Goal: Task Accomplishment & Management: Manage account settings

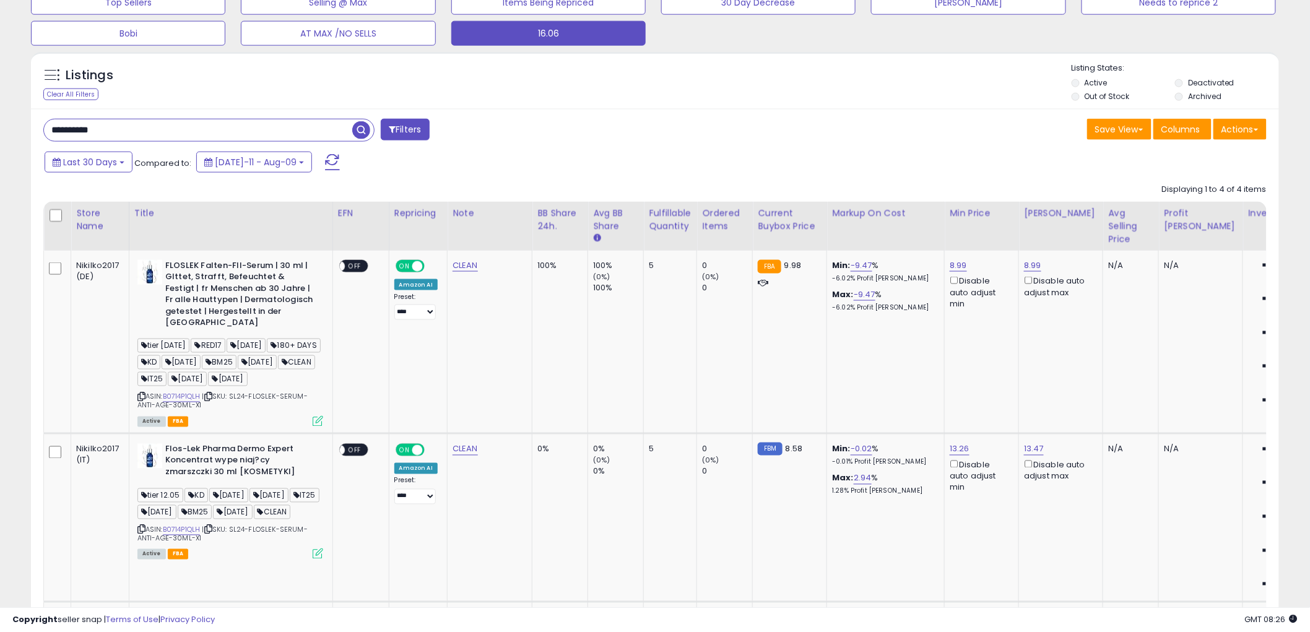
paste input "text"
click at [359, 128] on span "button" at bounding box center [361, 130] width 18 height 18
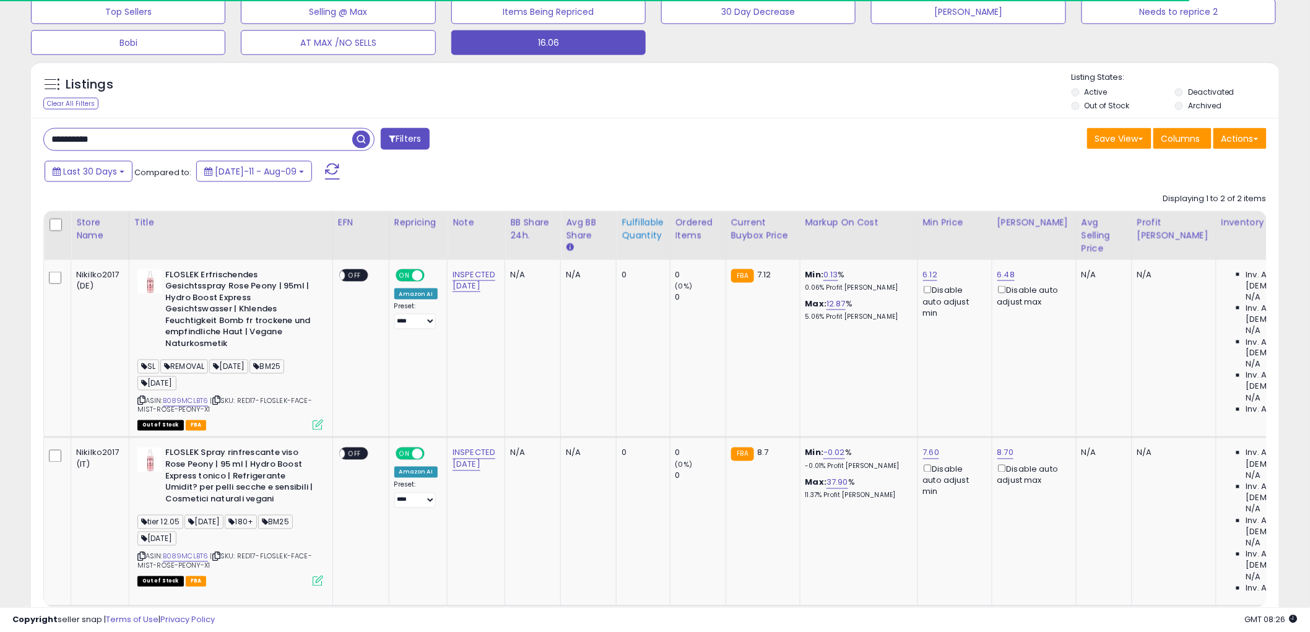
scroll to position [637, 0]
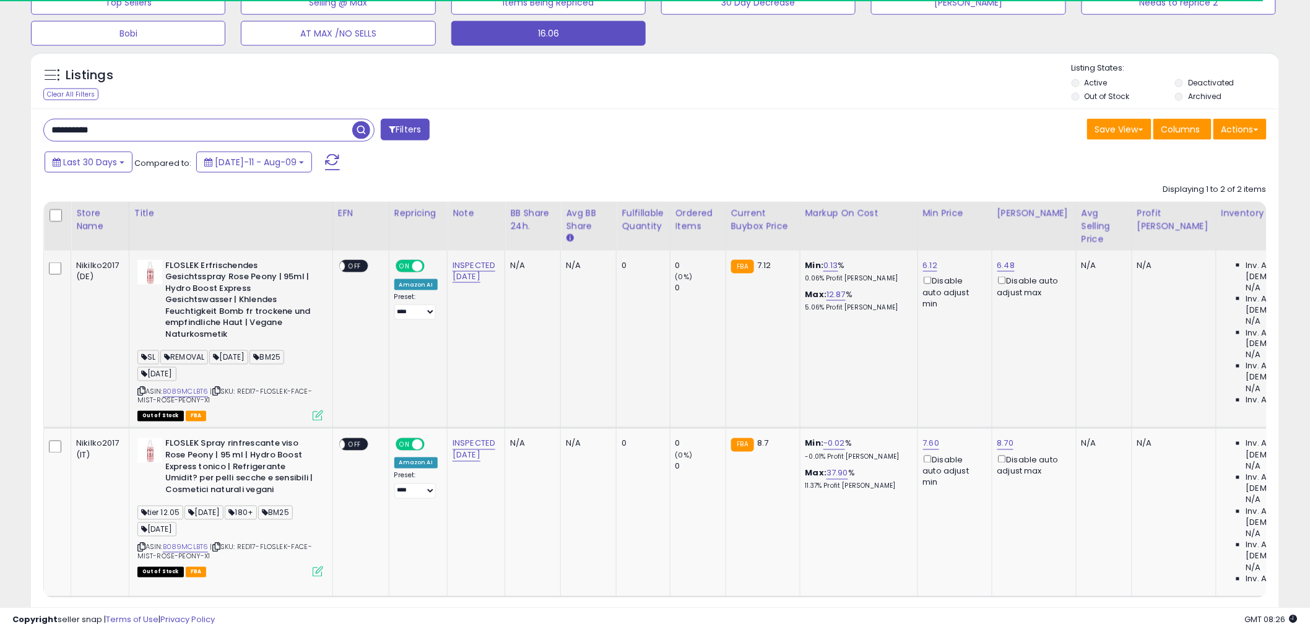
click at [471, 258] on td "INSPECTED SEP 25" at bounding box center [477, 340] width 58 height 178
click at [471, 263] on link "INSPECTED SEP 25" at bounding box center [474, 271] width 43 height 24
click at [461, 236] on input "**********" at bounding box center [436, 234] width 110 height 19
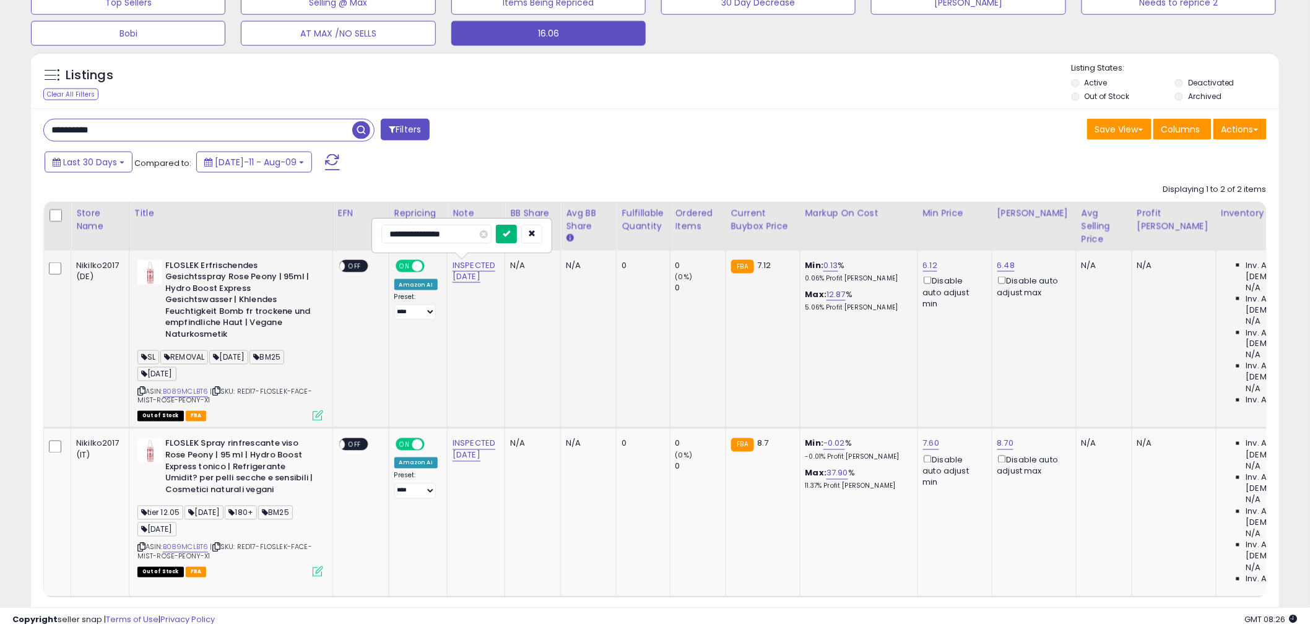
click at [517, 240] on button "submit" at bounding box center [506, 234] width 21 height 19
click at [485, 443] on link "INSPECTED SEP 25" at bounding box center [474, 450] width 43 height 24
click at [510, 415] on icon "submit" at bounding box center [506, 412] width 7 height 7
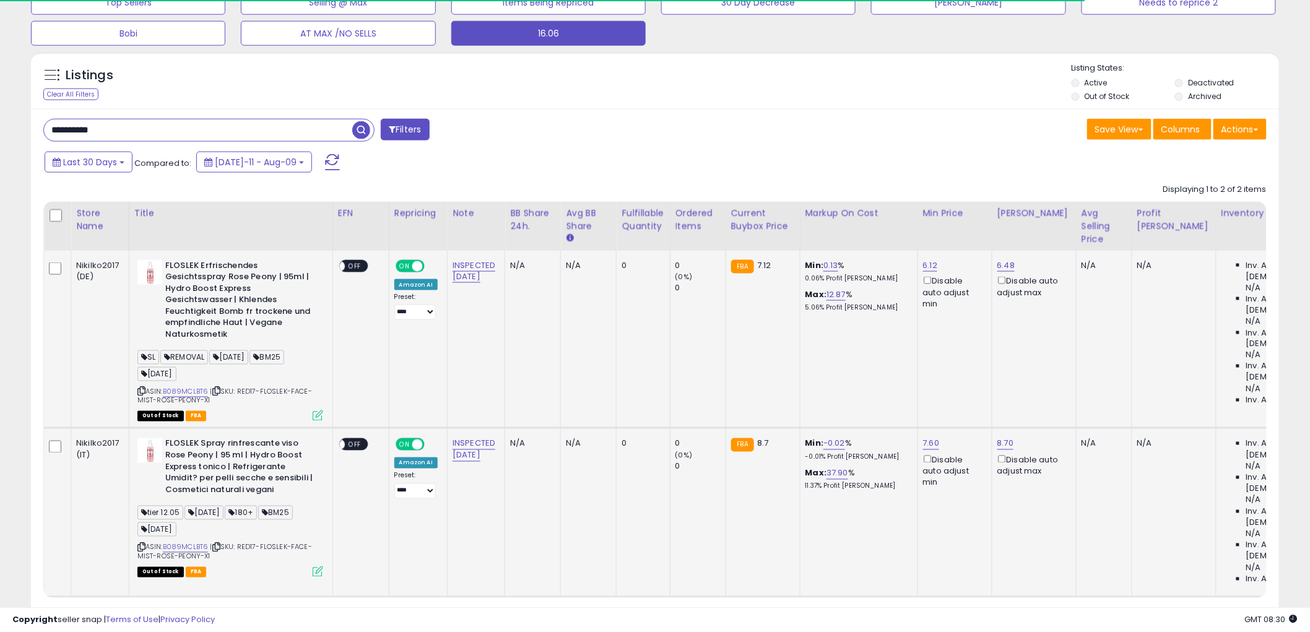
drag, startPoint x: 0, startPoint y: 134, endPoint x: 116, endPoint y: 128, distance: 116.5
click at [0, 133] on div "**********" at bounding box center [655, 49] width 1310 height 1290
paste input "text"
click at [363, 130] on span "button" at bounding box center [361, 130] width 18 height 18
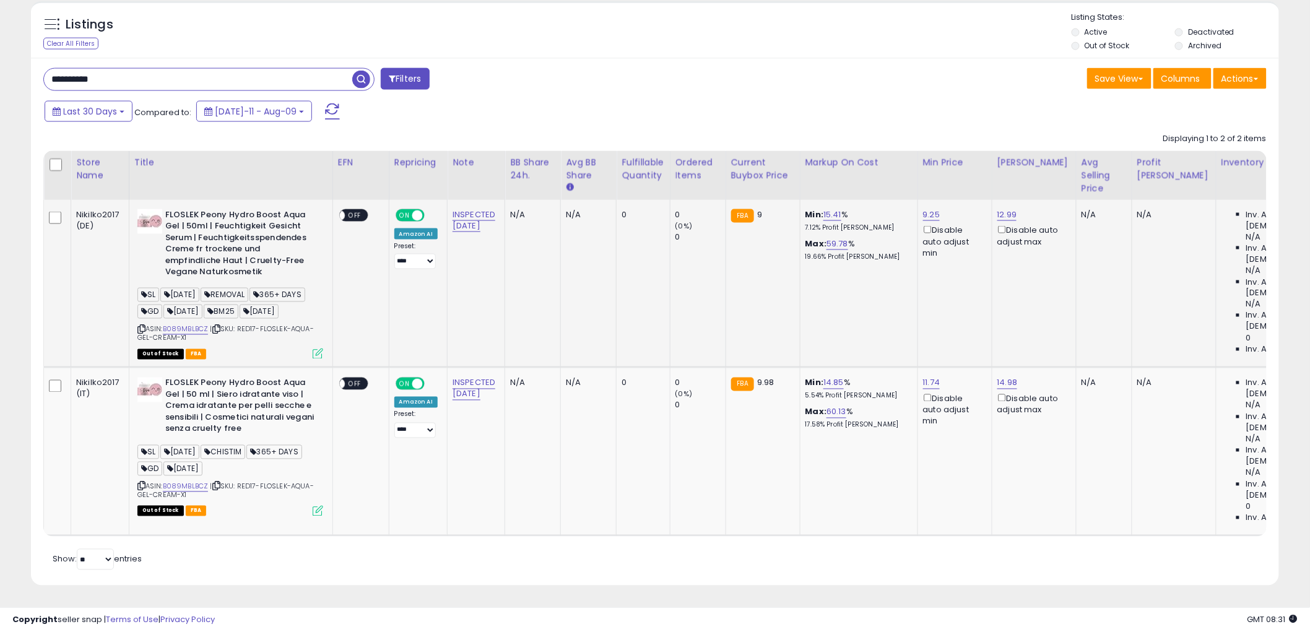
click at [448, 206] on td "INSPECTED SEP 25" at bounding box center [477, 284] width 58 height 168
click at [455, 209] on link "INSPECTED SEP 25" at bounding box center [474, 221] width 43 height 24
click at [533, 263] on td "N/A" at bounding box center [533, 284] width 56 height 168
drag, startPoint x: 79, startPoint y: 71, endPoint x: 71, endPoint y: 69, distance: 8.9
click at [44, 71] on input "**********" at bounding box center [198, 80] width 308 height 22
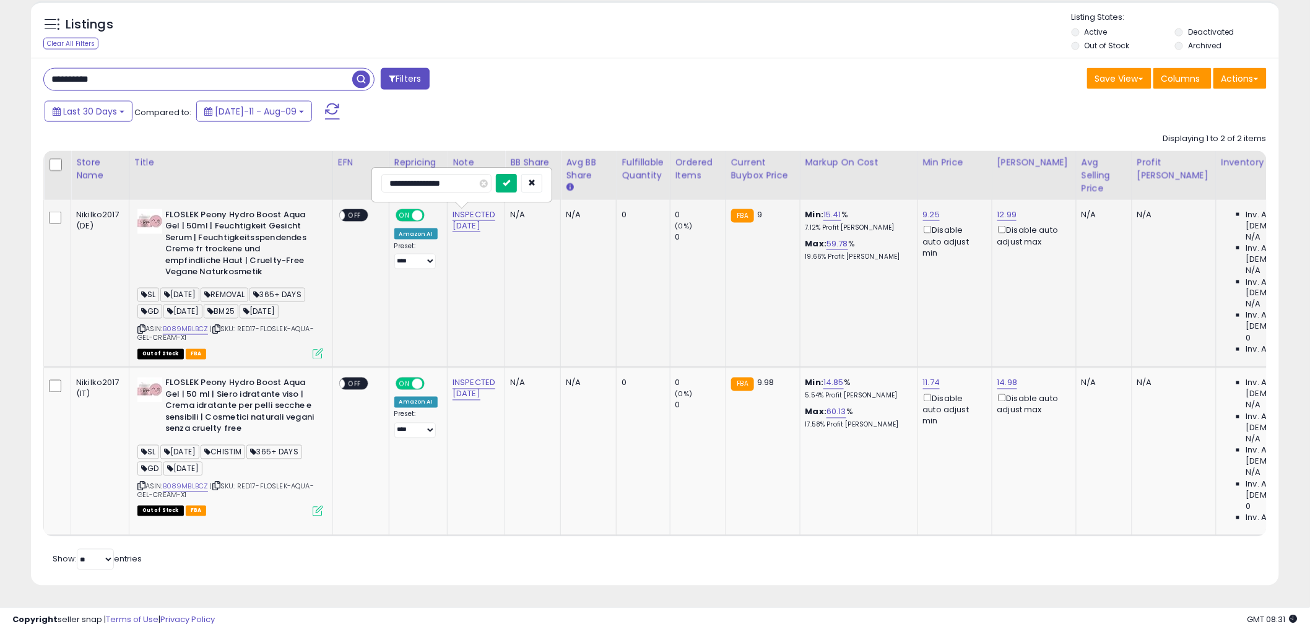
click at [517, 174] on button "submit" at bounding box center [506, 183] width 21 height 19
paste input "text"
click at [359, 71] on span "button" at bounding box center [361, 80] width 18 height 18
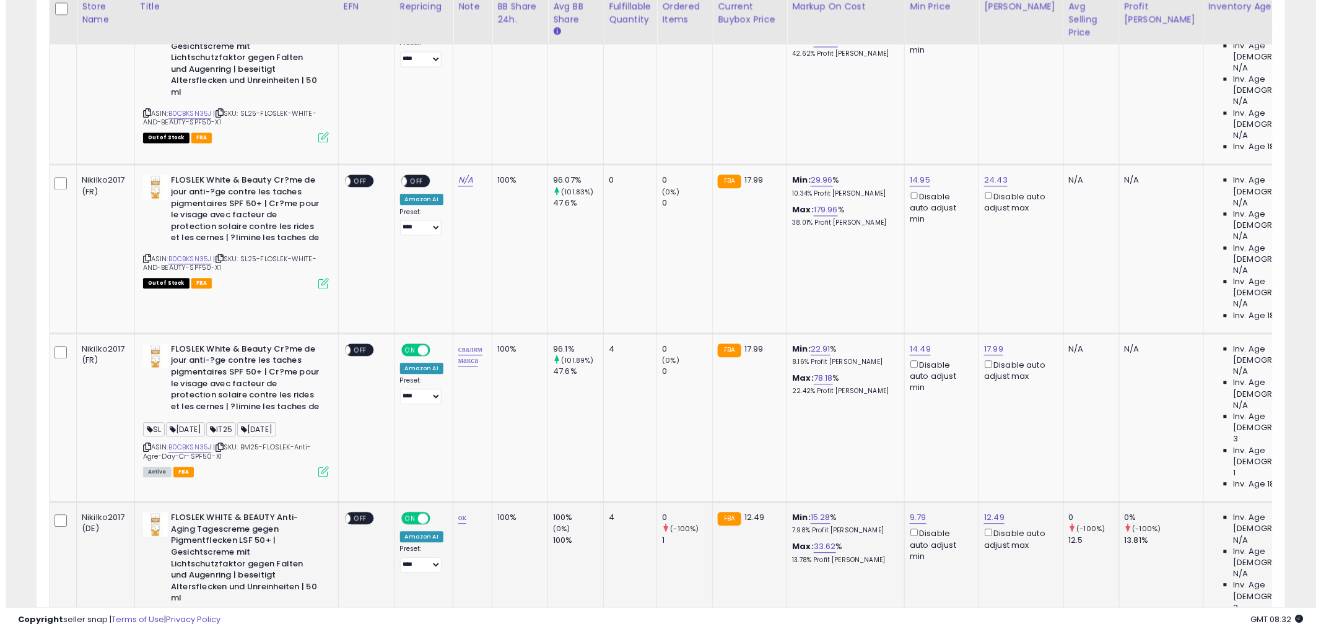
scroll to position [1064, 0]
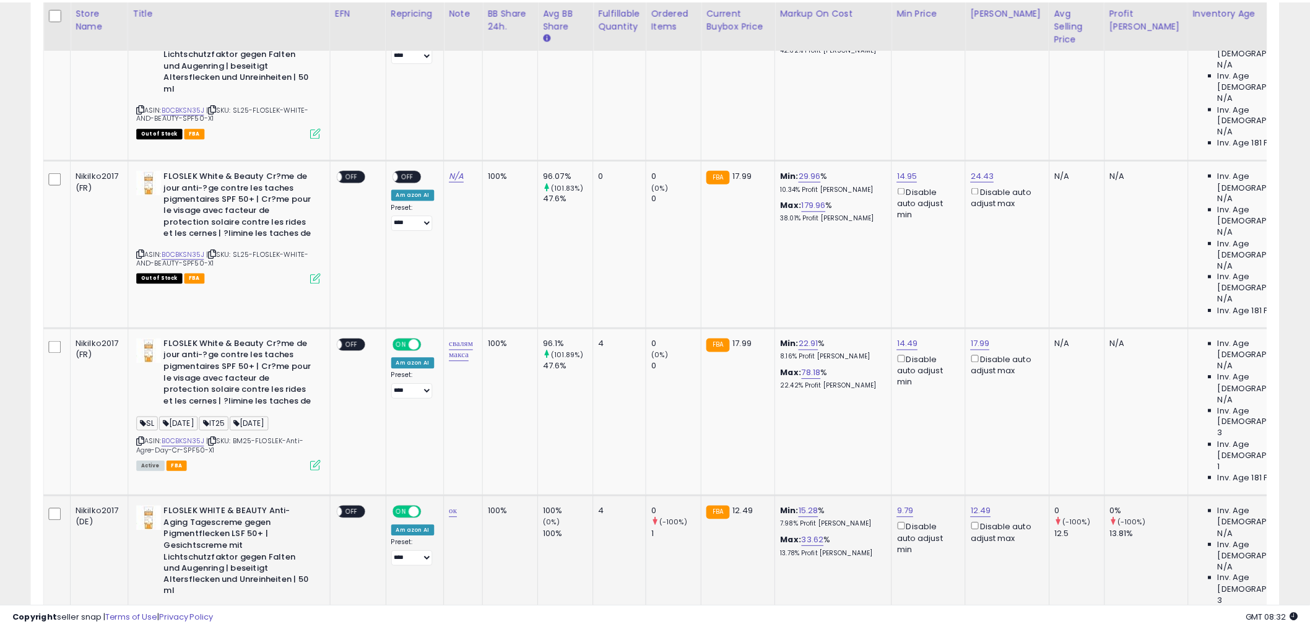
scroll to position [254, 731]
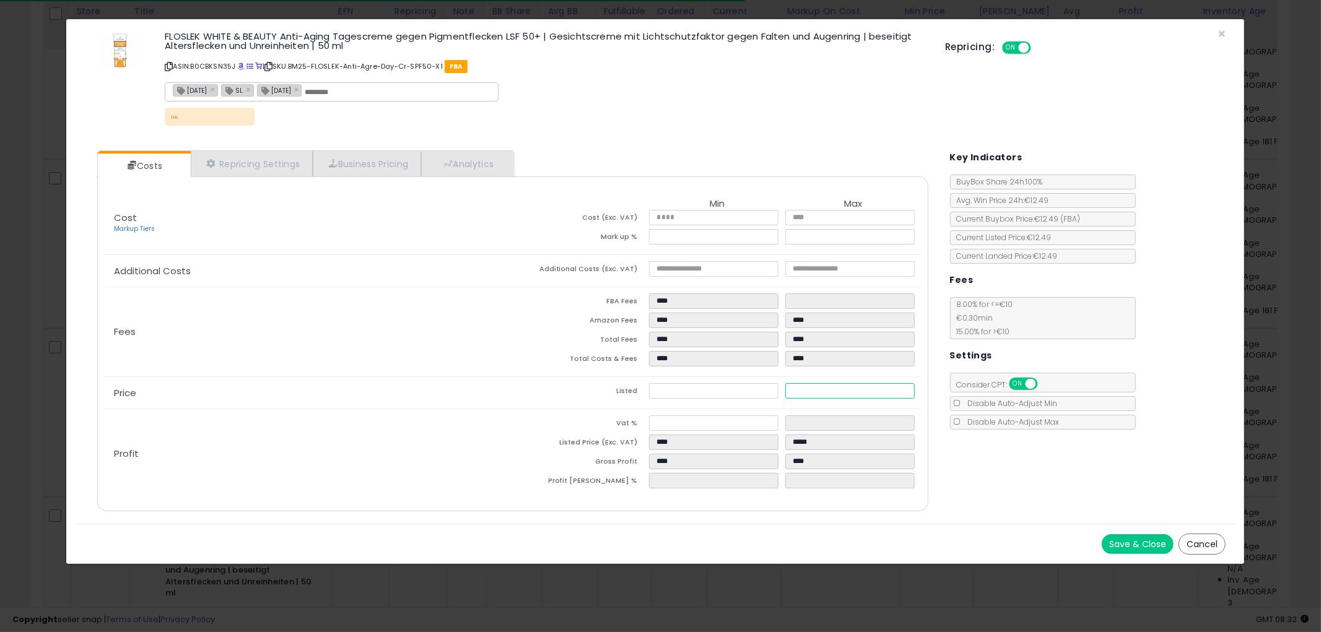
drag, startPoint x: 827, startPoint y: 389, endPoint x: 770, endPoint y: 393, distance: 57.1
click at [770, 392] on tr "Listed **** *****" at bounding box center [717, 392] width 409 height 19
click at [1016, 453] on div "Costs Repricing Settings Business Pricing Analytics Cost" at bounding box center [655, 332] width 1159 height 383
click at [807, 105] on div "FLOSLEK WHITE & BEAUTY Anti-Aging Tagescreme gegen Pigmentflecken LSF 50+ | Ges…" at bounding box center [545, 79] width 780 height 103
drag, startPoint x: 685, startPoint y: 233, endPoint x: 635, endPoint y: 233, distance: 49.5
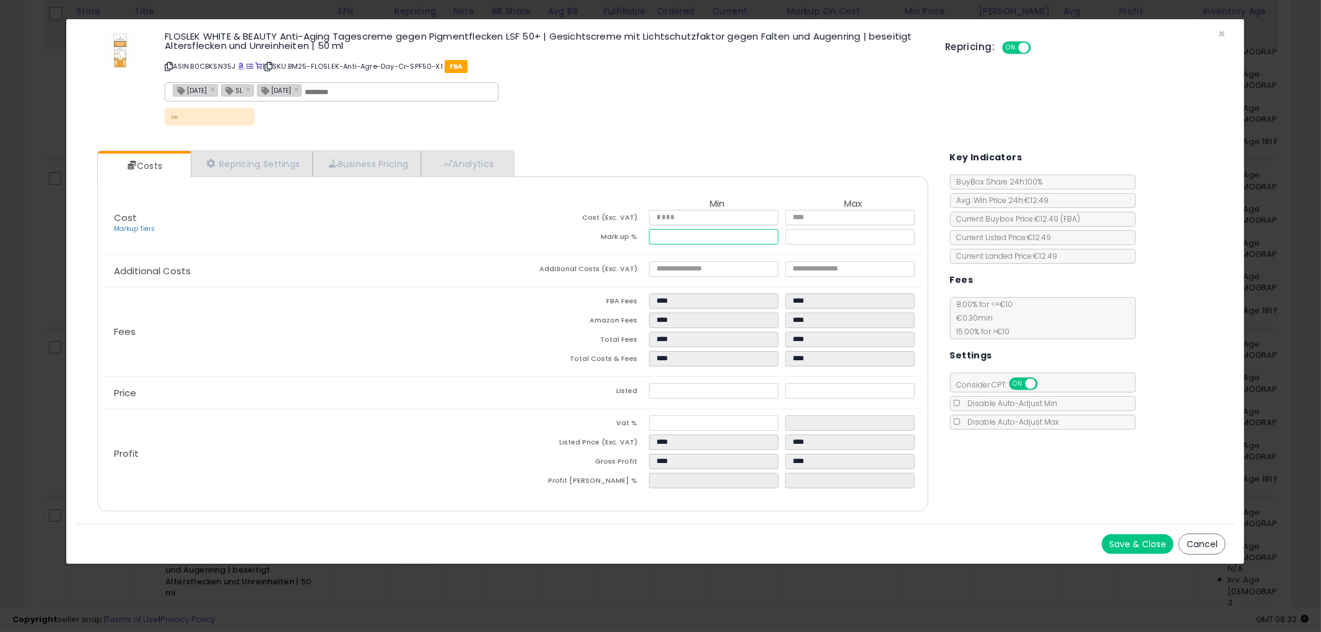
click at [635, 233] on tr "Mark up % ***** *****" at bounding box center [717, 238] width 409 height 19
click at [663, 152] on div "Costs Repricing Settings Business Pricing Analytics **" at bounding box center [512, 330] width 831 height 361
click at [1208, 550] on button "Cancel" at bounding box center [1201, 544] width 47 height 21
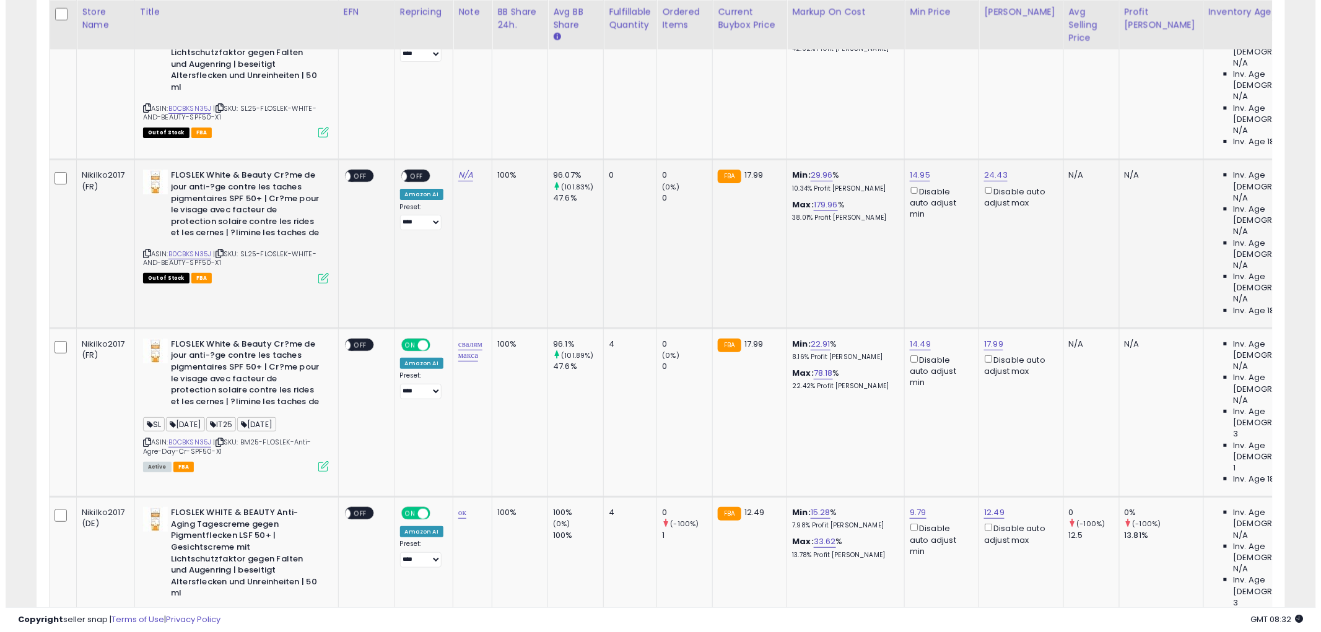
scroll to position [618964, 618492]
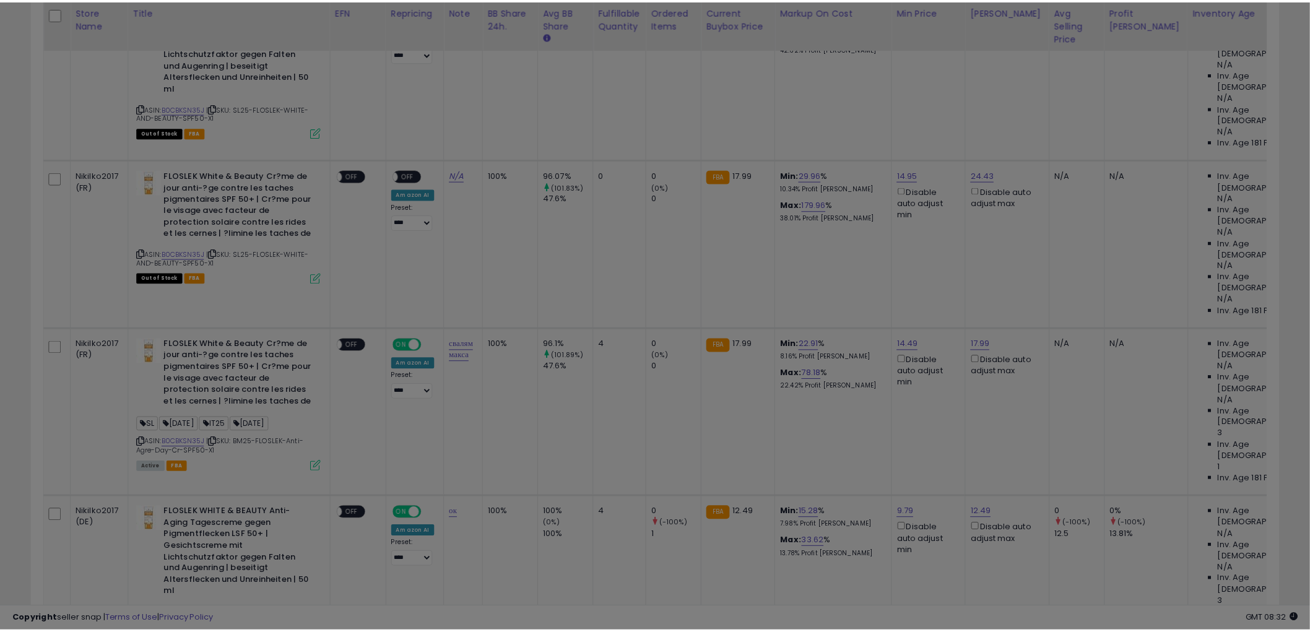
scroll to position [254, 731]
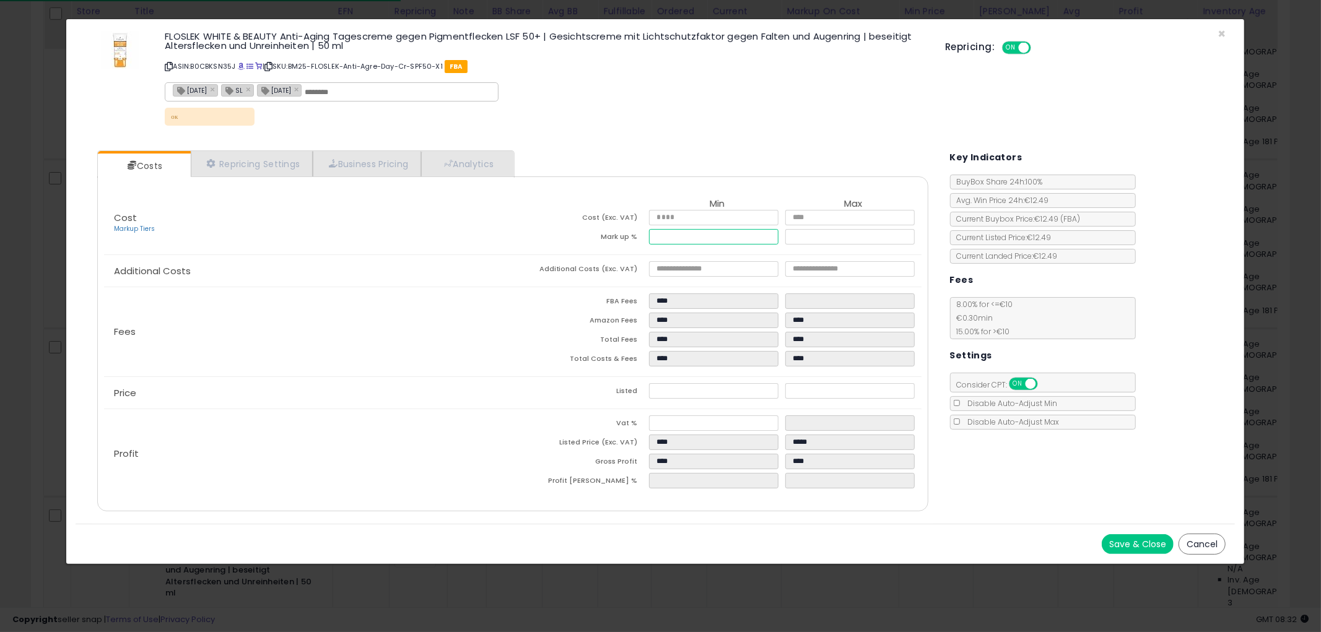
click at [689, 237] on input "*****" at bounding box center [713, 236] width 129 height 15
click at [1220, 37] on div "× Close FLOSLEK WHITE & BEAUTY Anti-Aging Tagescreme gegen Pigmentflecken LSF 5…" at bounding box center [655, 80] width 1159 height 122
click at [1223, 31] on span "×" at bounding box center [1221, 34] width 8 height 18
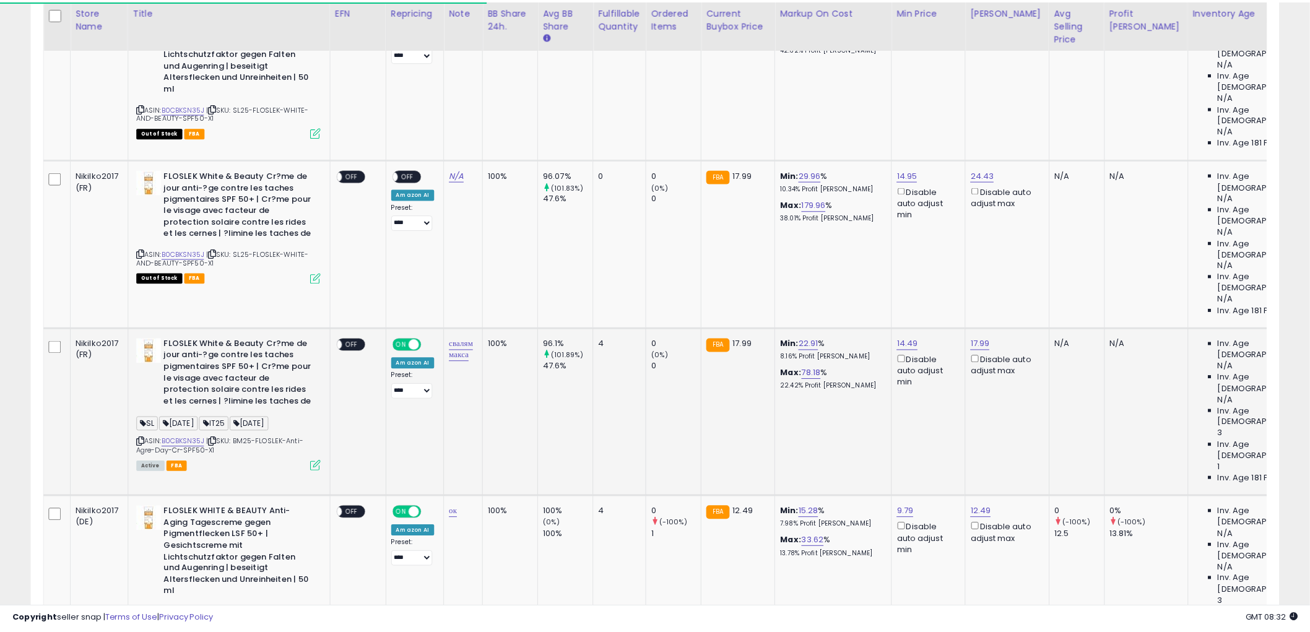
scroll to position [254, 724]
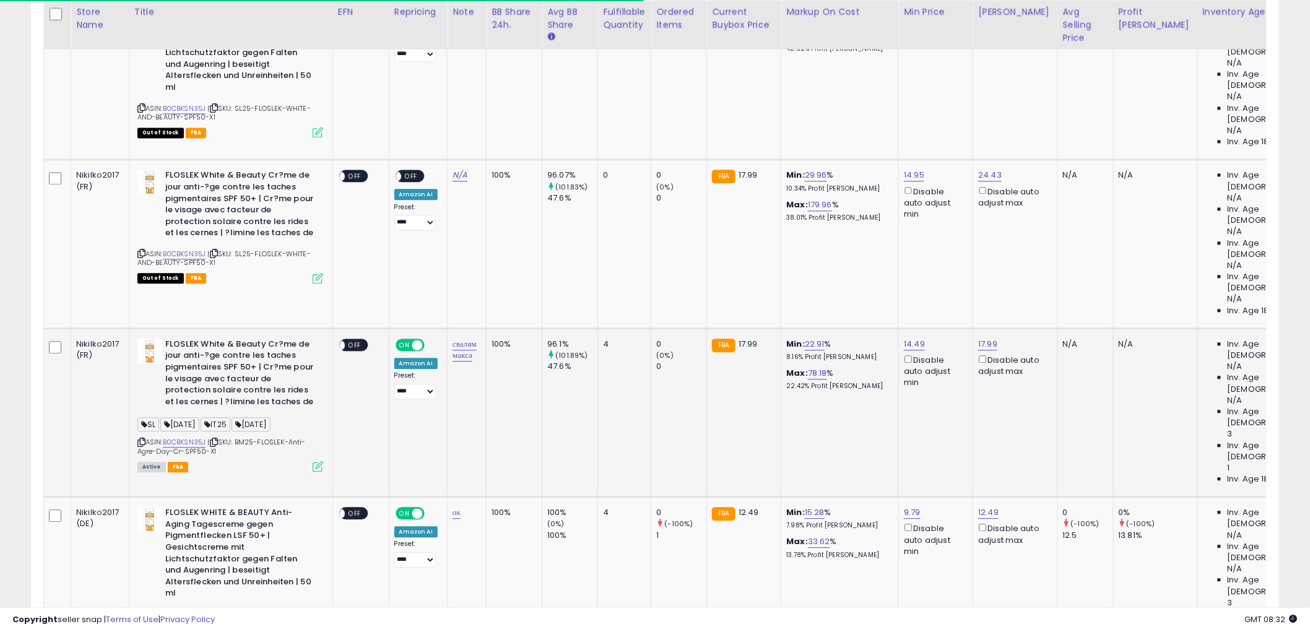
click at [320, 461] on icon at bounding box center [318, 466] width 11 height 11
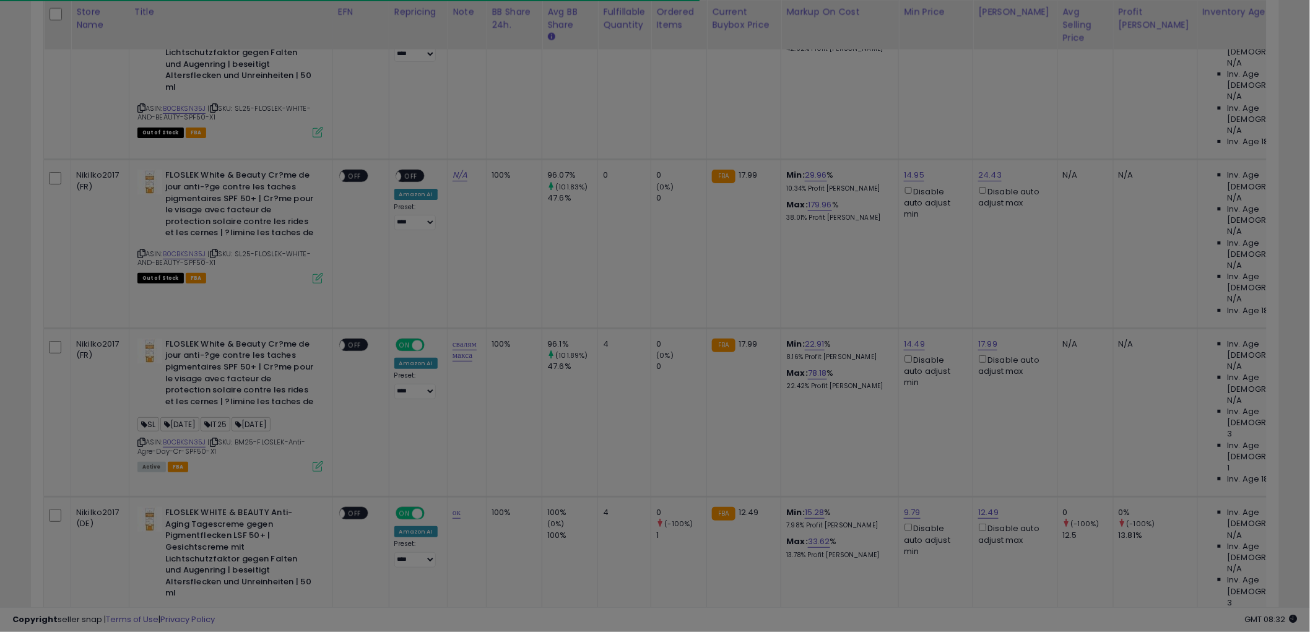
scroll to position [254, 731]
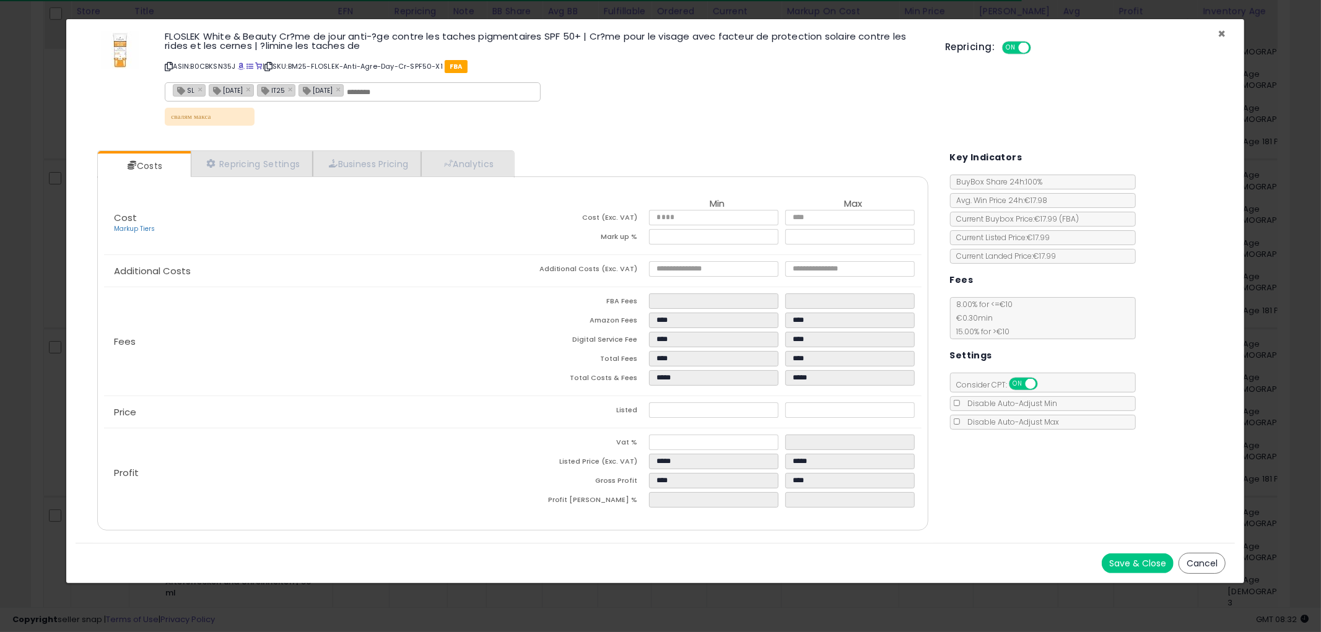
click at [1224, 33] on span "×" at bounding box center [1221, 34] width 8 height 18
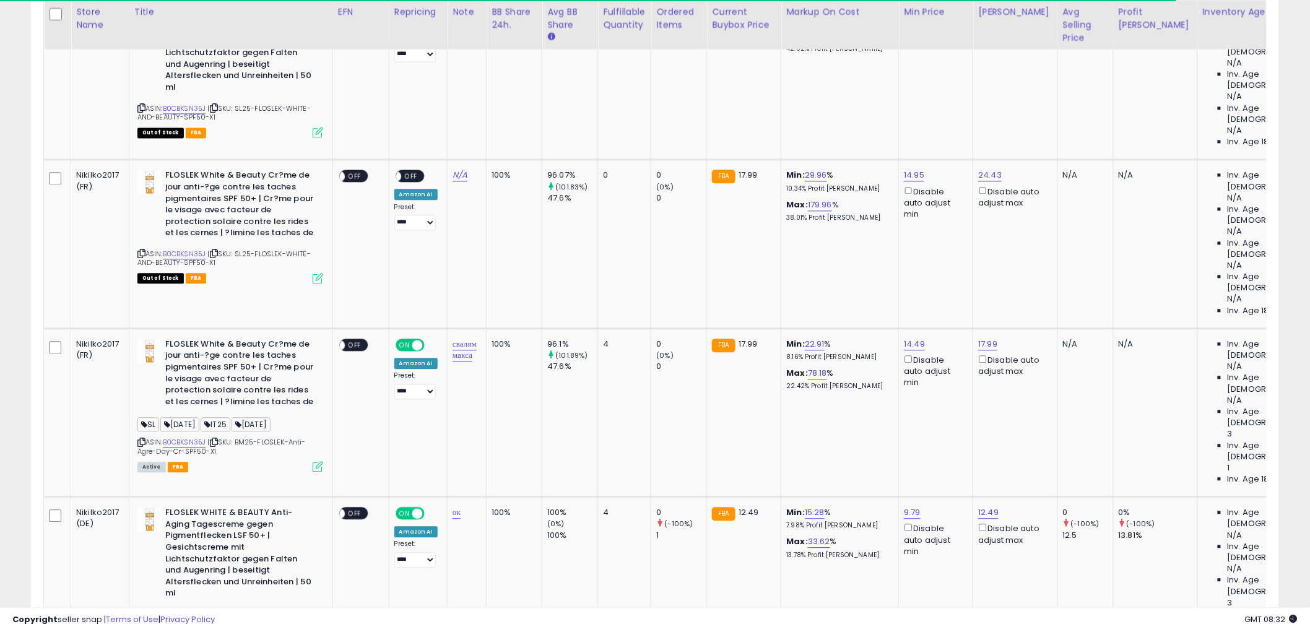
scroll to position [0, 191]
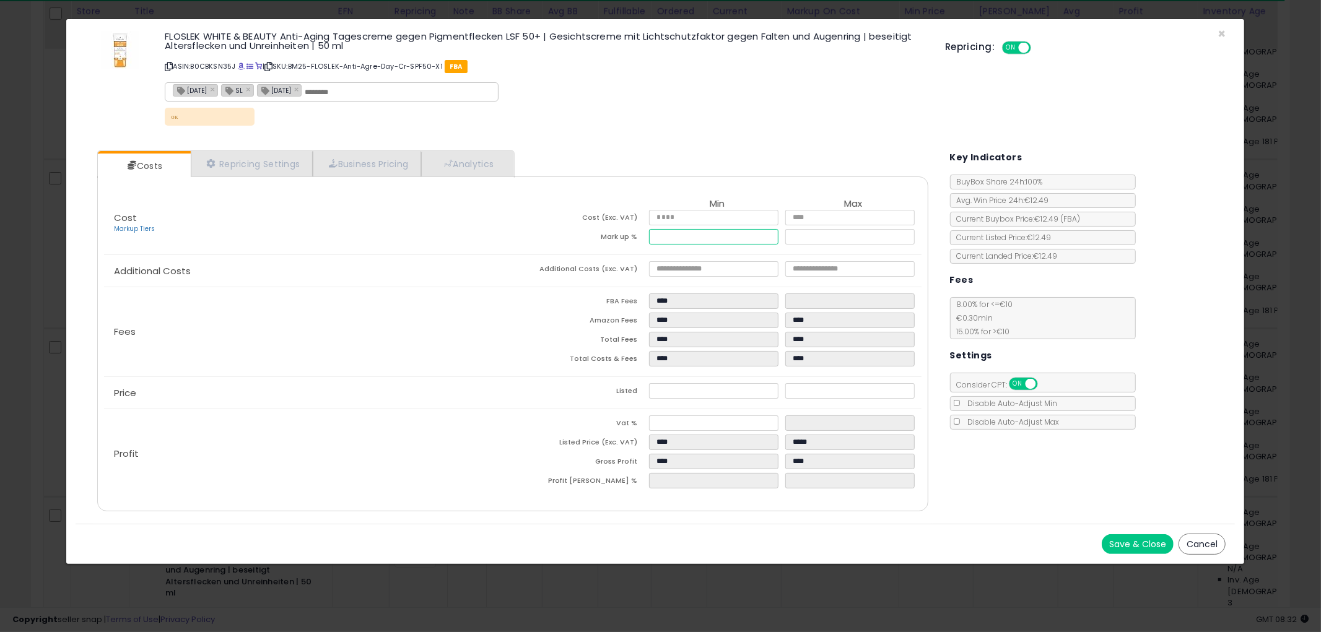
drag, startPoint x: 684, startPoint y: 238, endPoint x: 636, endPoint y: 239, distance: 47.7
click at [636, 239] on tr "Mark up % ***** *****" at bounding box center [717, 238] width 409 height 19
click at [567, 310] on td "FBA Fees" at bounding box center [581, 303] width 136 height 19
drag, startPoint x: 781, startPoint y: 391, endPoint x: 766, endPoint y: 391, distance: 15.5
click at [766, 391] on tr "Listed **** *****" at bounding box center [717, 392] width 409 height 19
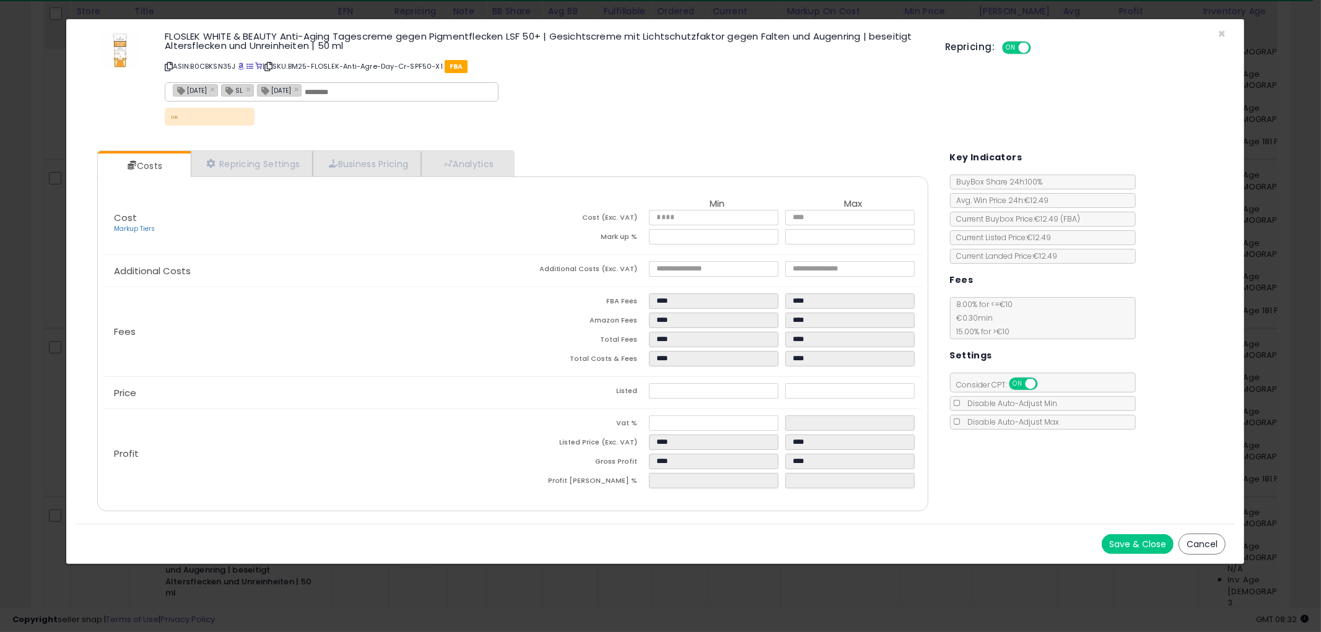
click at [1024, 446] on div "Costs Repricing Settings Business Pricing Analytics Cost" at bounding box center [655, 332] width 1159 height 383
click at [765, 124] on div "ок" at bounding box center [546, 120] width 762 height 24
click at [420, 94] on input "text" at bounding box center [398, 92] width 186 height 11
click at [413, 91] on input "text" at bounding box center [398, 92] width 186 height 11
click at [676, 115] on div "ок" at bounding box center [546, 120] width 762 height 24
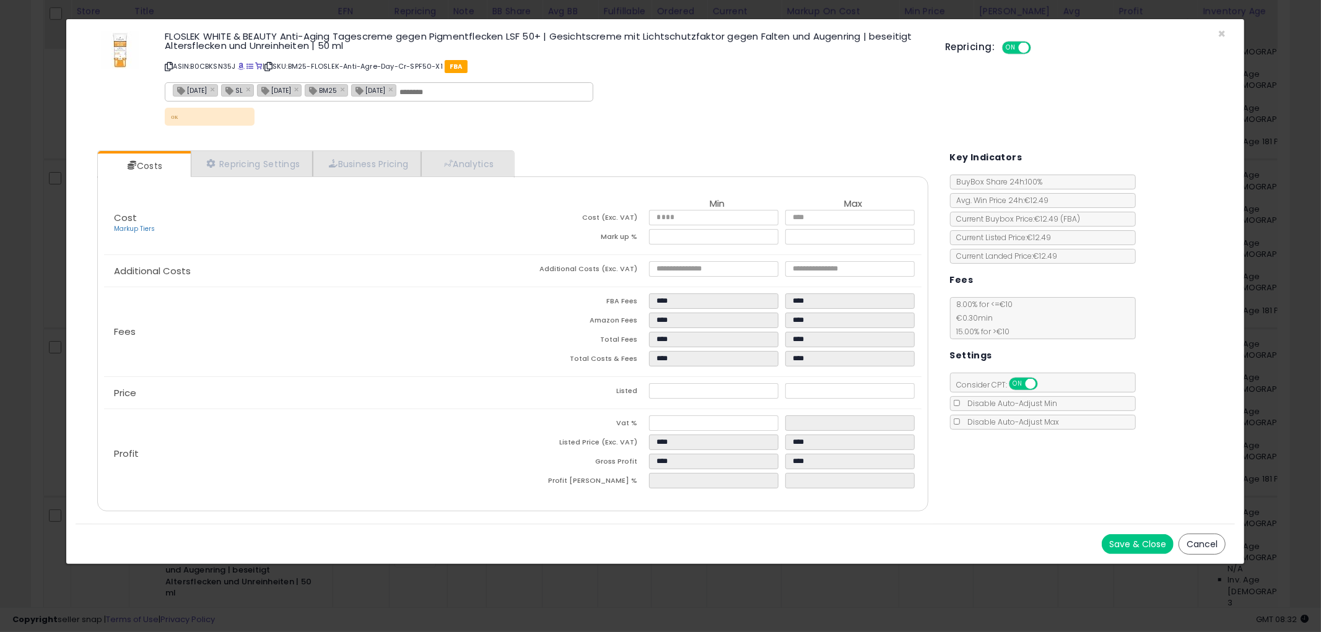
click at [1156, 545] on button "Save & Close" at bounding box center [1138, 544] width 72 height 20
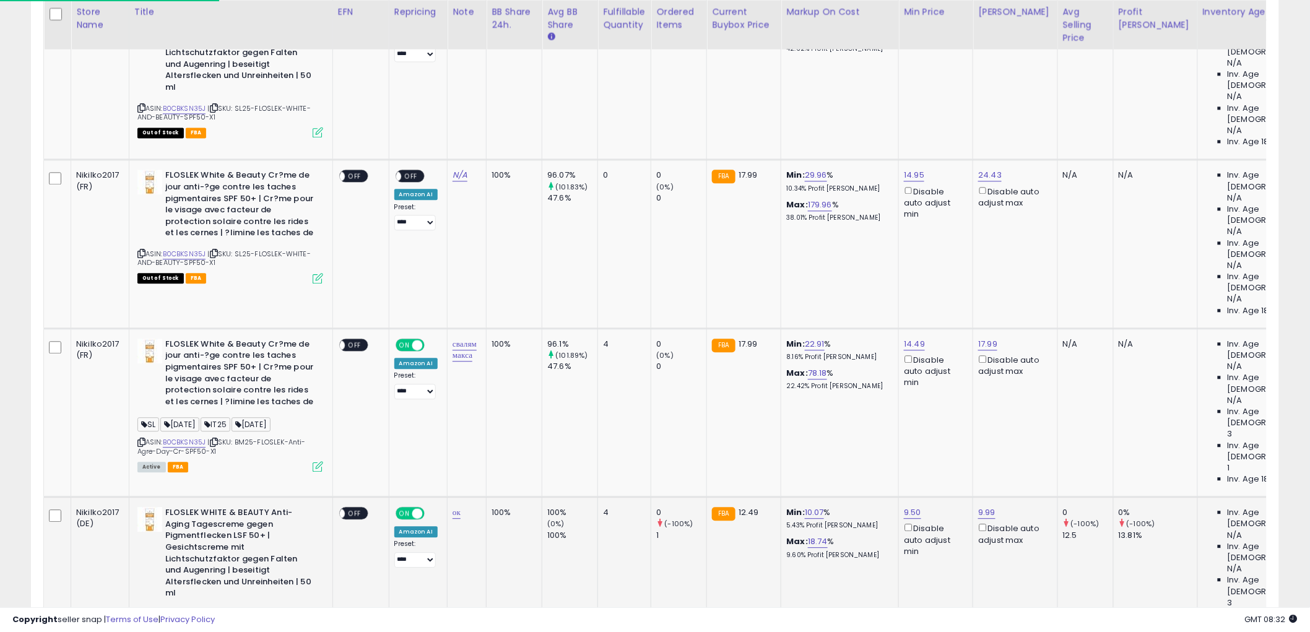
click at [449, 497] on td "ок" at bounding box center [467, 584] width 39 height 174
click at [454, 507] on link "ок" at bounding box center [457, 513] width 8 height 12
drag, startPoint x: 431, startPoint y: 364, endPoint x: 346, endPoint y: 363, distance: 85.5
click at [346, 363] on tbody "Nikilko2017 (ES) FLOSLEK White & Beauty Crema de d?a antiedad contra manchas pi…" at bounding box center [841, 248] width 1594 height 848
click button "submit" at bounding box center [508, 360] width 21 height 19
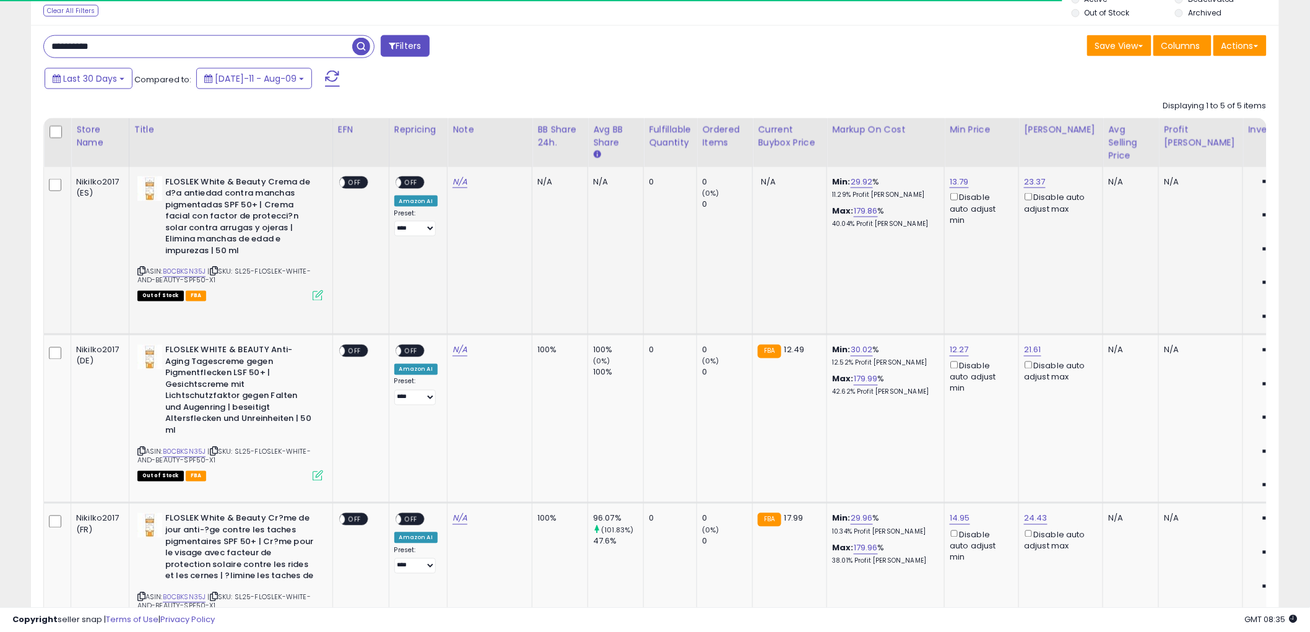
scroll to position [514, 0]
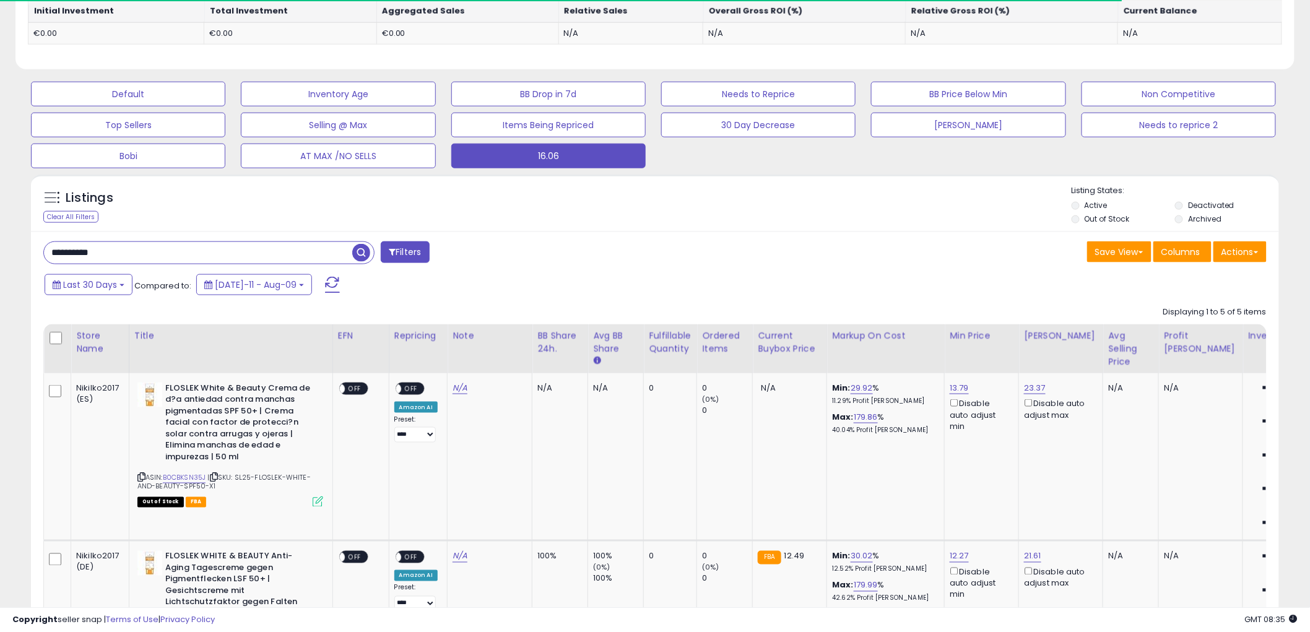
drag, startPoint x: 120, startPoint y: 245, endPoint x: 101, endPoint y: 251, distance: 20.2
drag, startPoint x: 132, startPoint y: 250, endPoint x: 52, endPoint y: 254, distance: 80.0
click at [52, 254] on input "**********" at bounding box center [198, 253] width 308 height 22
paste input "text"
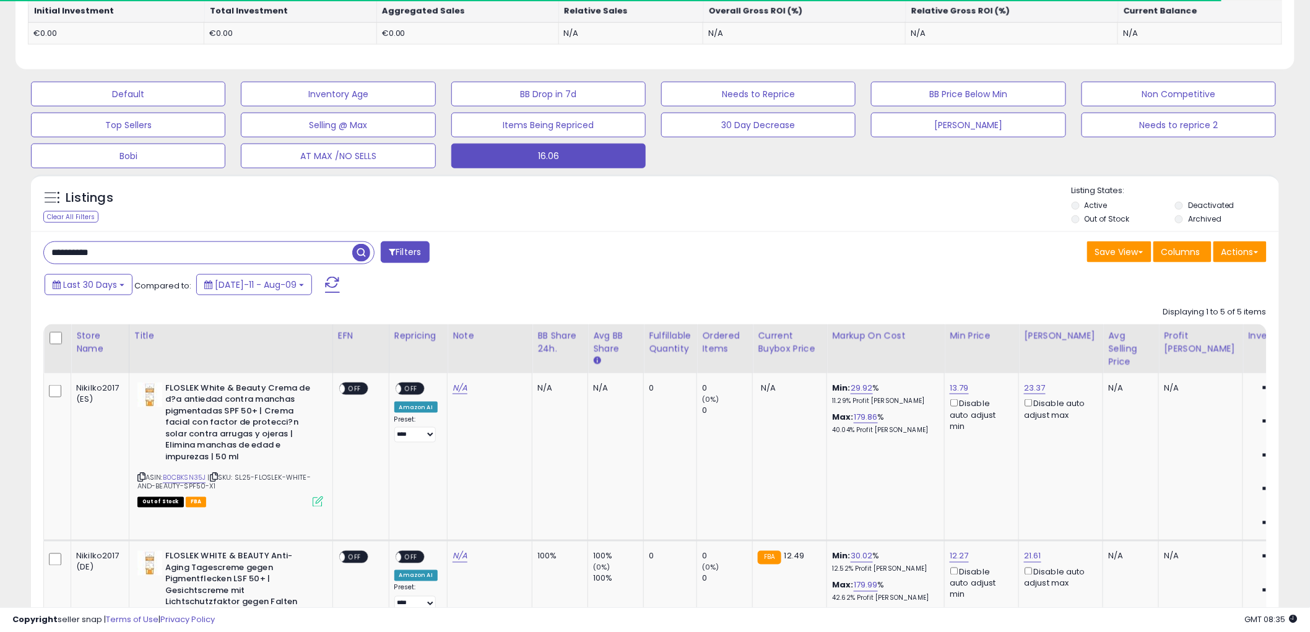
click at [283, 243] on input "**********" at bounding box center [198, 253] width 308 height 22
click at [358, 251] on span "button" at bounding box center [361, 253] width 18 height 18
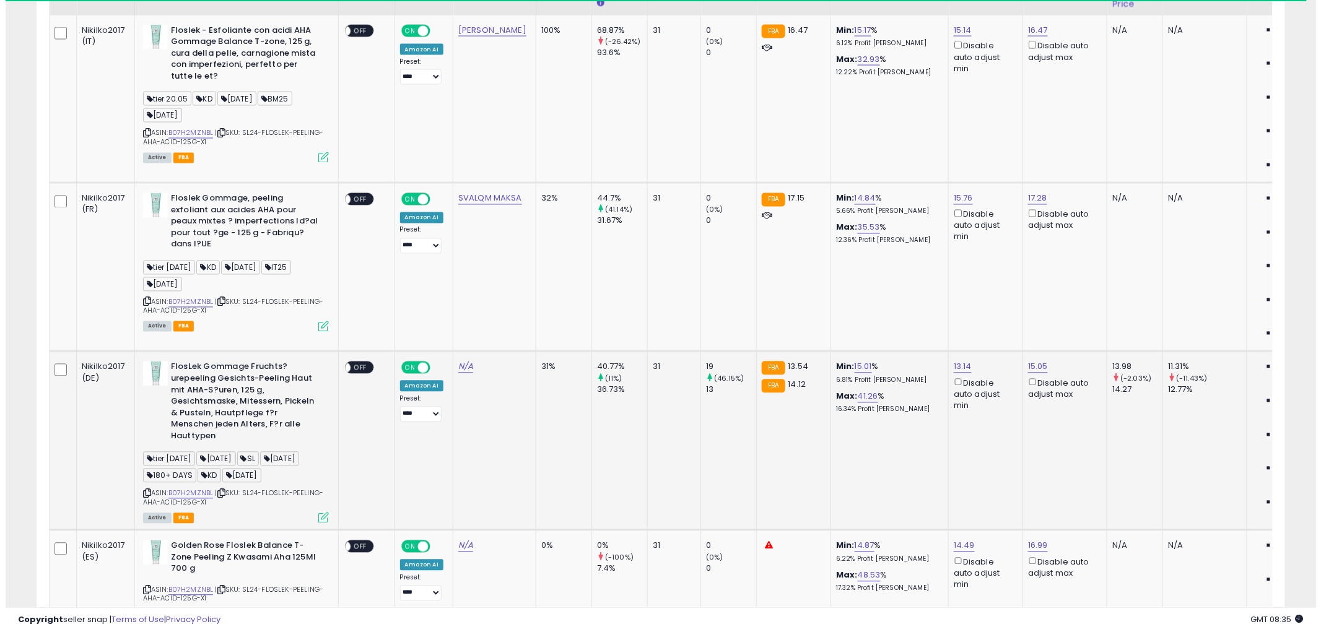
scroll to position [912, 0]
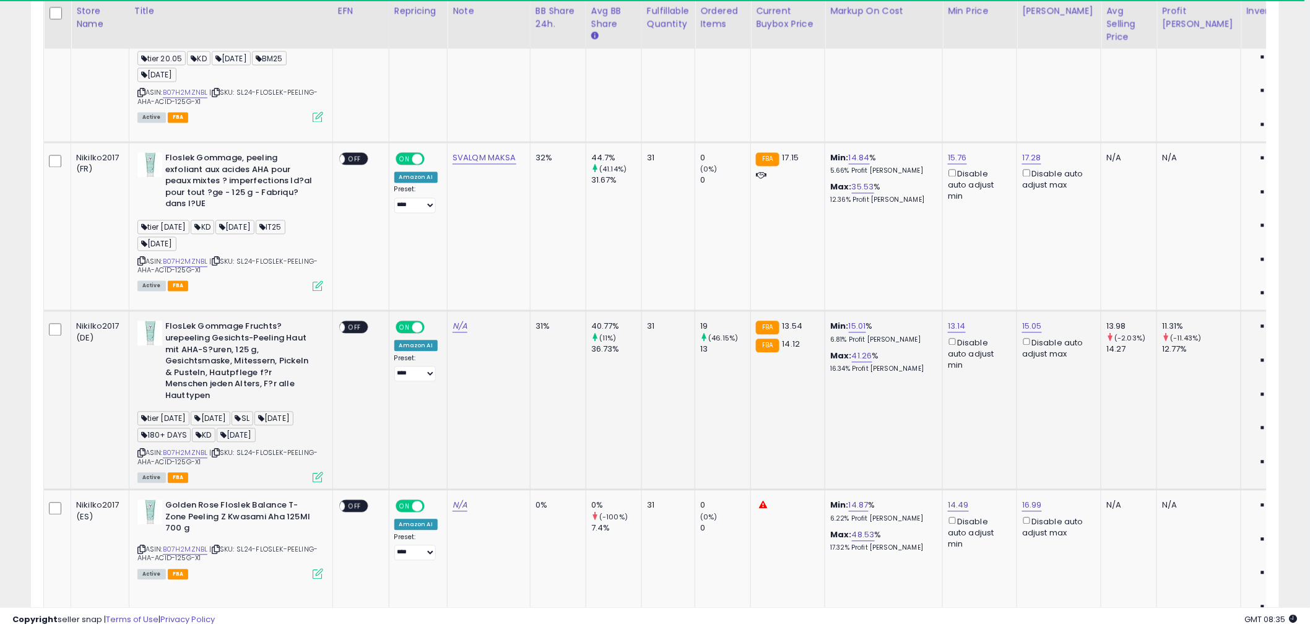
click at [322, 472] on icon at bounding box center [318, 477] width 11 height 11
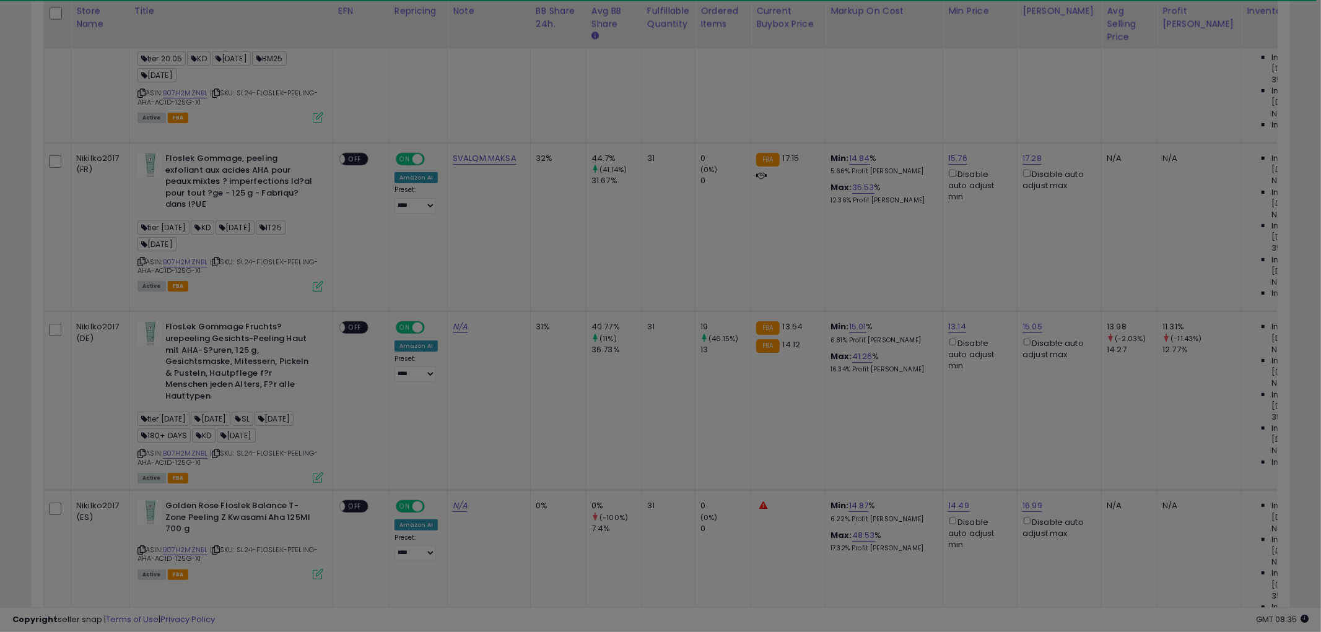
scroll to position [254, 731]
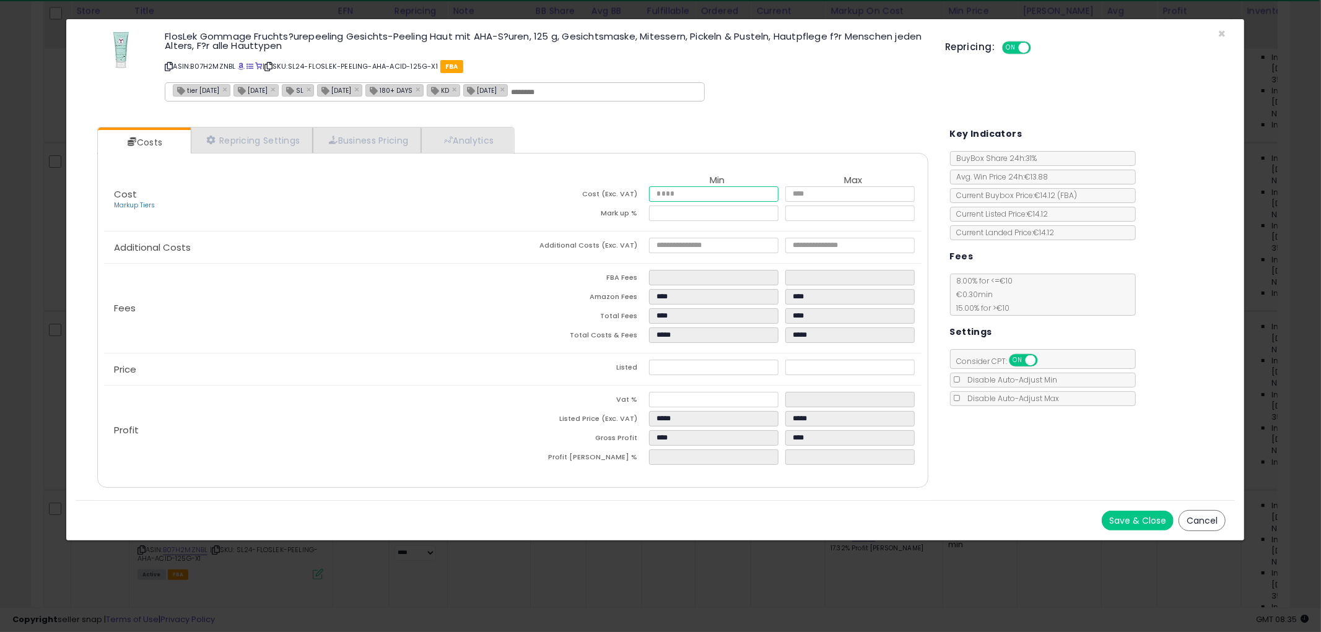
drag, startPoint x: 671, startPoint y: 194, endPoint x: 612, endPoint y: 196, distance: 59.5
click at [614, 196] on tr "Cost (Exc. VAT) **** ****" at bounding box center [717, 195] width 409 height 19
click at [456, 264] on div "Fees FBA Fees **** **** Amazon Fees **** **** Total Fees **** **** Total Costs …" at bounding box center [512, 308] width 817 height 89
click at [240, 66] on span at bounding box center [241, 66] width 7 height 7
drag, startPoint x: 672, startPoint y: 366, endPoint x: 624, endPoint y: 368, distance: 48.3
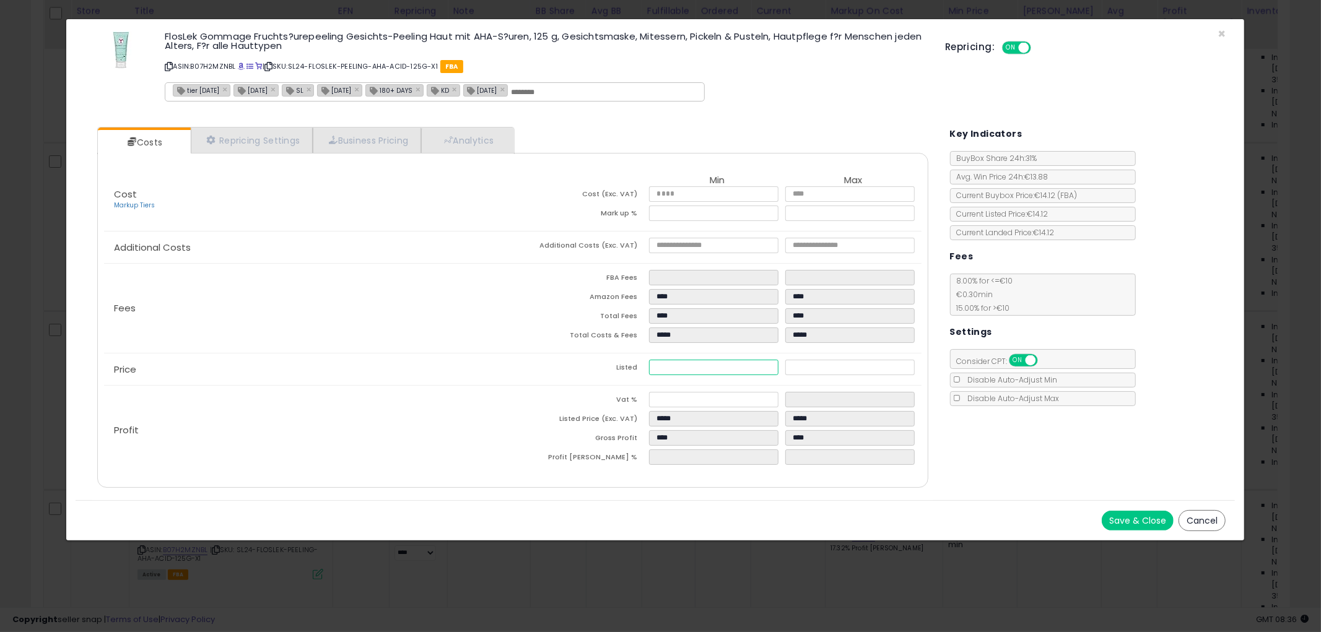
click at [625, 368] on tr "Listed ***** *****" at bounding box center [717, 369] width 409 height 19
click at [503, 386] on div "Profit Vat % ** ** Listed Price (Exc. VAT) ***** ***** Gross Profit **** **** P…" at bounding box center [512, 430] width 817 height 89
click at [1220, 30] on span "×" at bounding box center [1221, 34] width 8 height 18
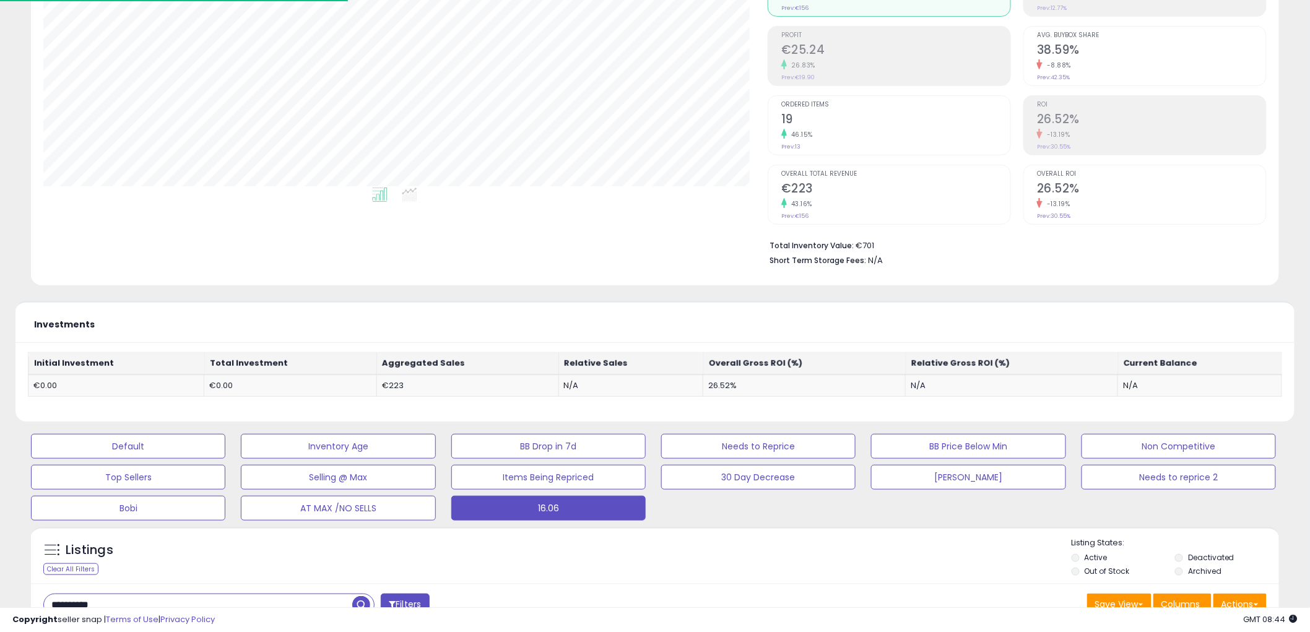
scroll to position [412, 0]
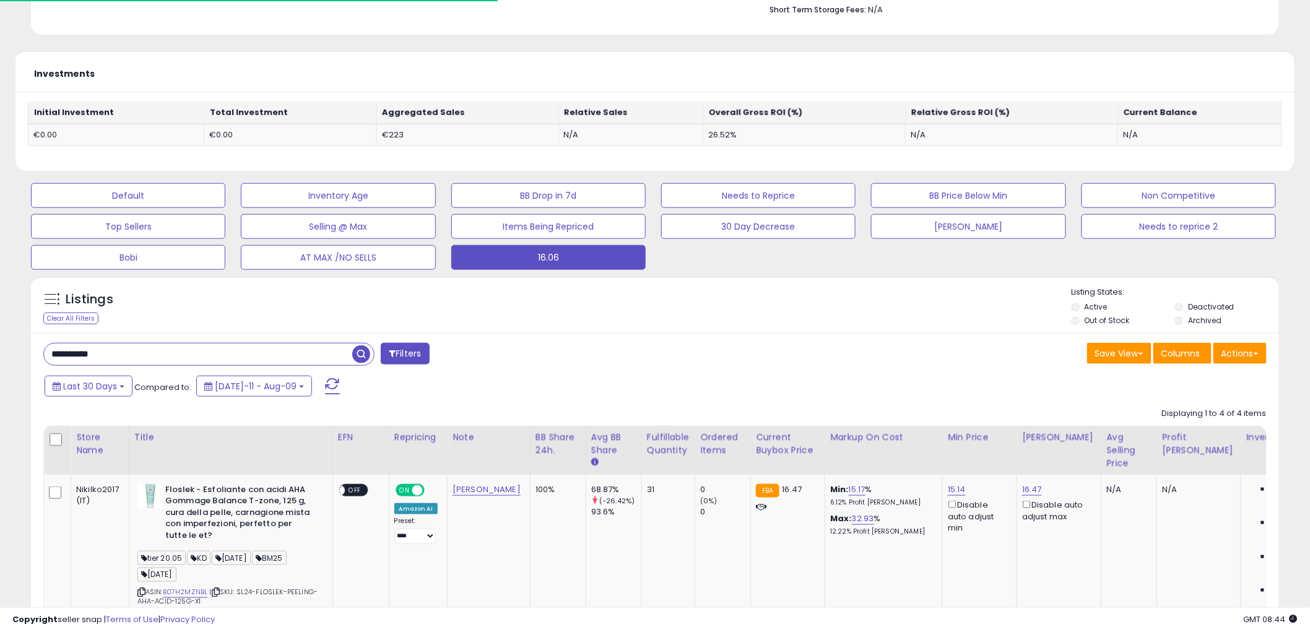
drag, startPoint x: 178, startPoint y: 353, endPoint x: 40, endPoint y: 353, distance: 138.1
click at [11, 356] on div "**********" at bounding box center [655, 432] width 1298 height 1584
paste input "text"
click at [354, 352] on span "button" at bounding box center [361, 355] width 18 height 18
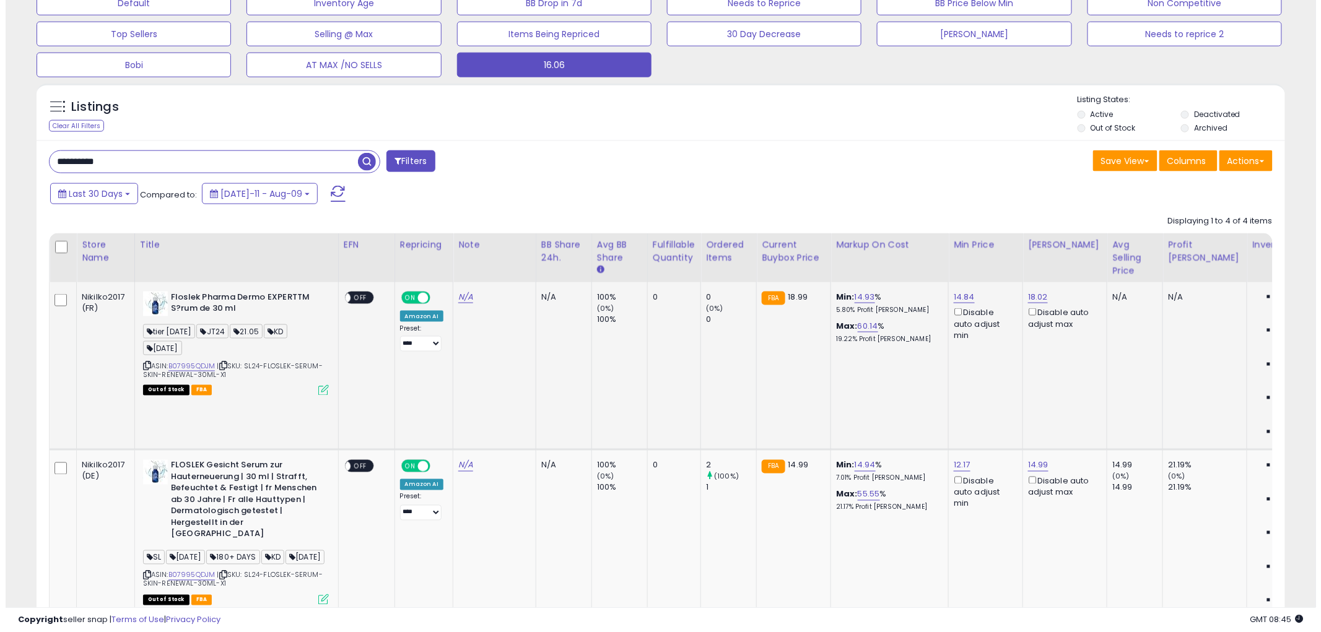
scroll to position [706, 0]
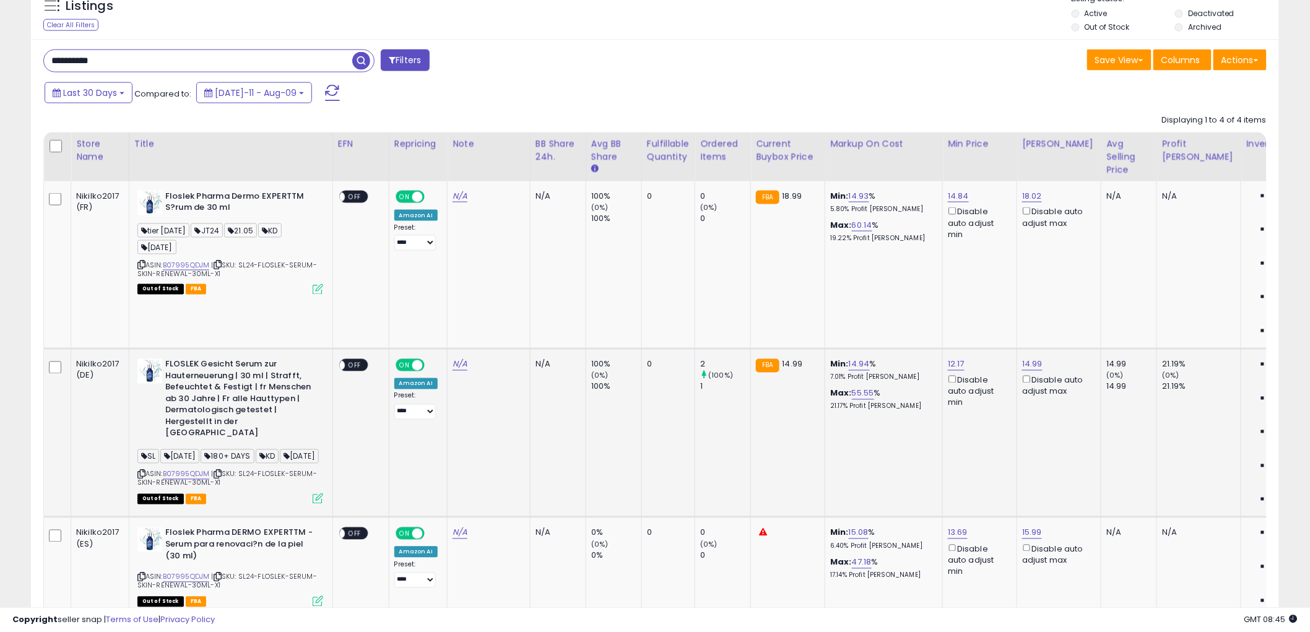
click at [318, 494] on icon at bounding box center [318, 499] width 11 height 11
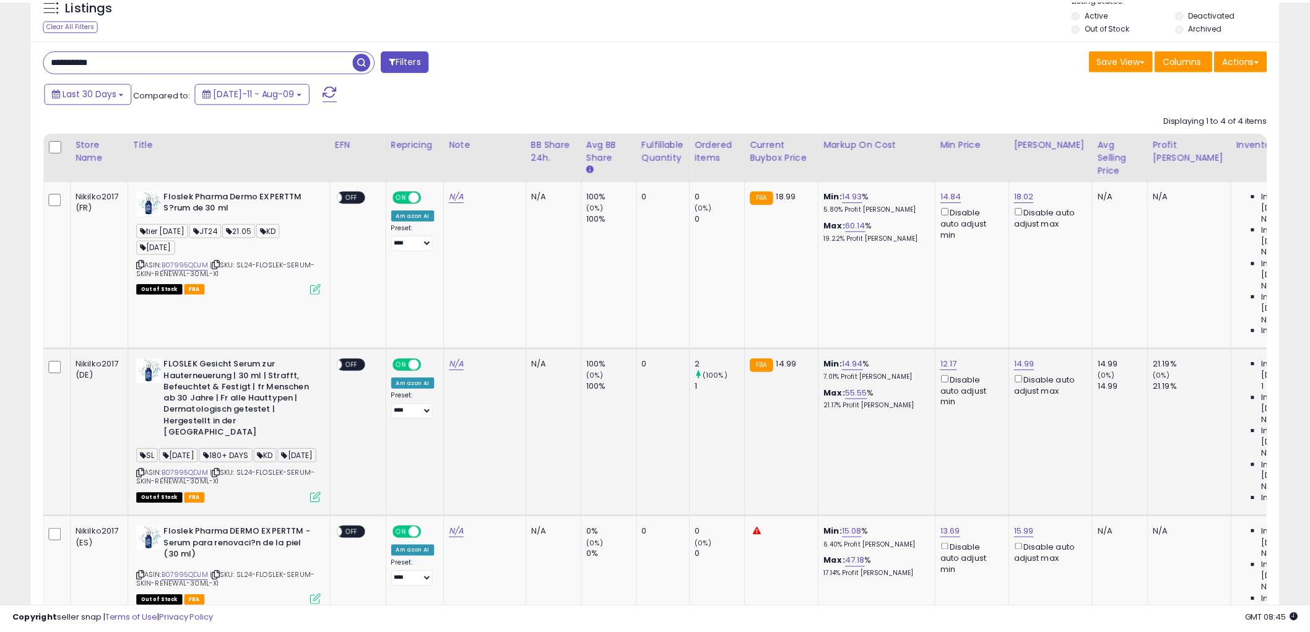
scroll to position [254, 731]
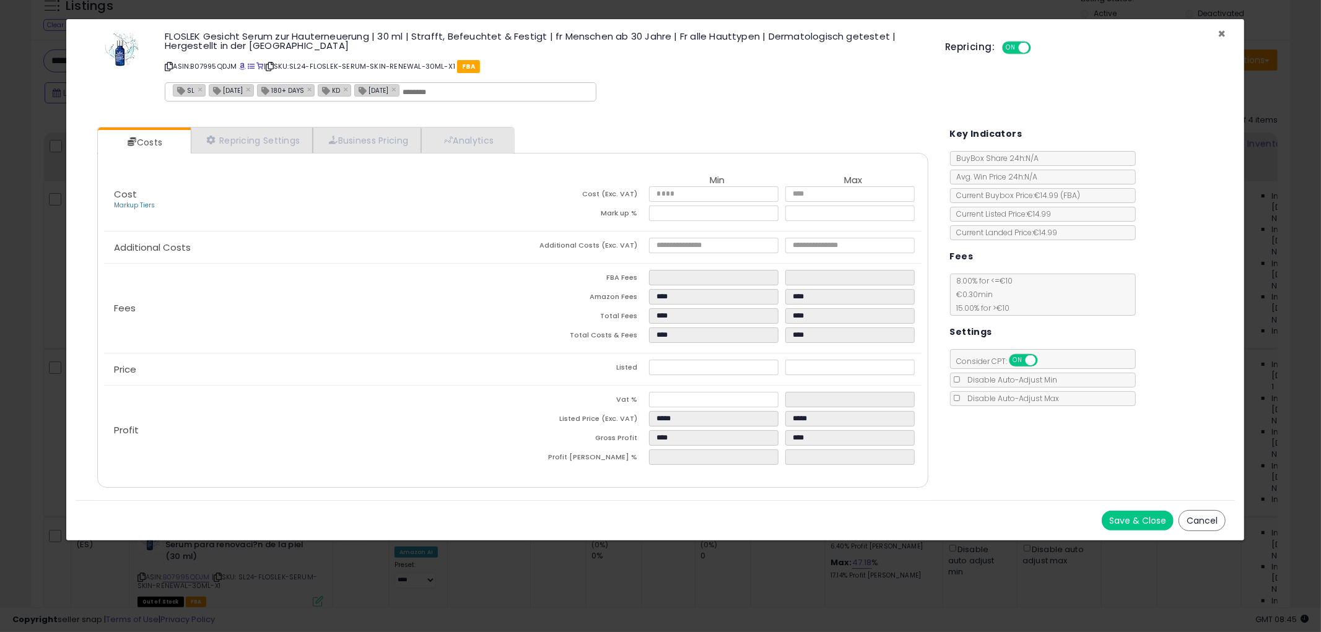
click at [1218, 33] on span "×" at bounding box center [1221, 34] width 8 height 18
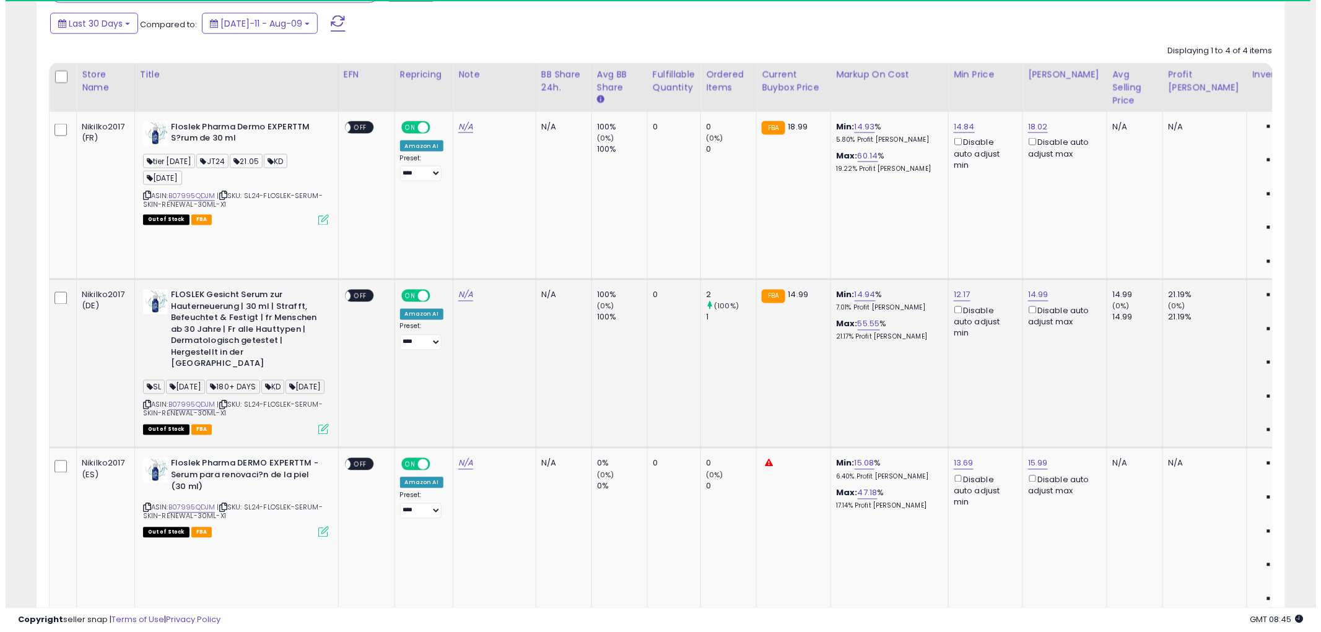
scroll to position [775, 0]
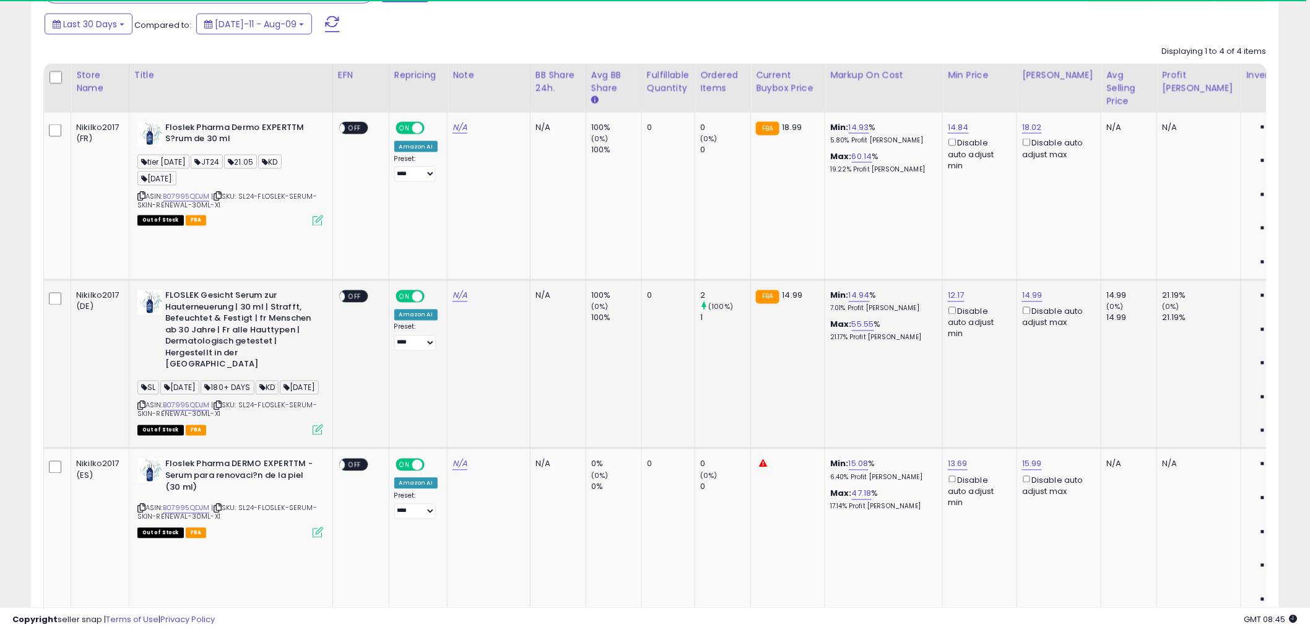
click at [317, 425] on icon at bounding box center [318, 430] width 11 height 11
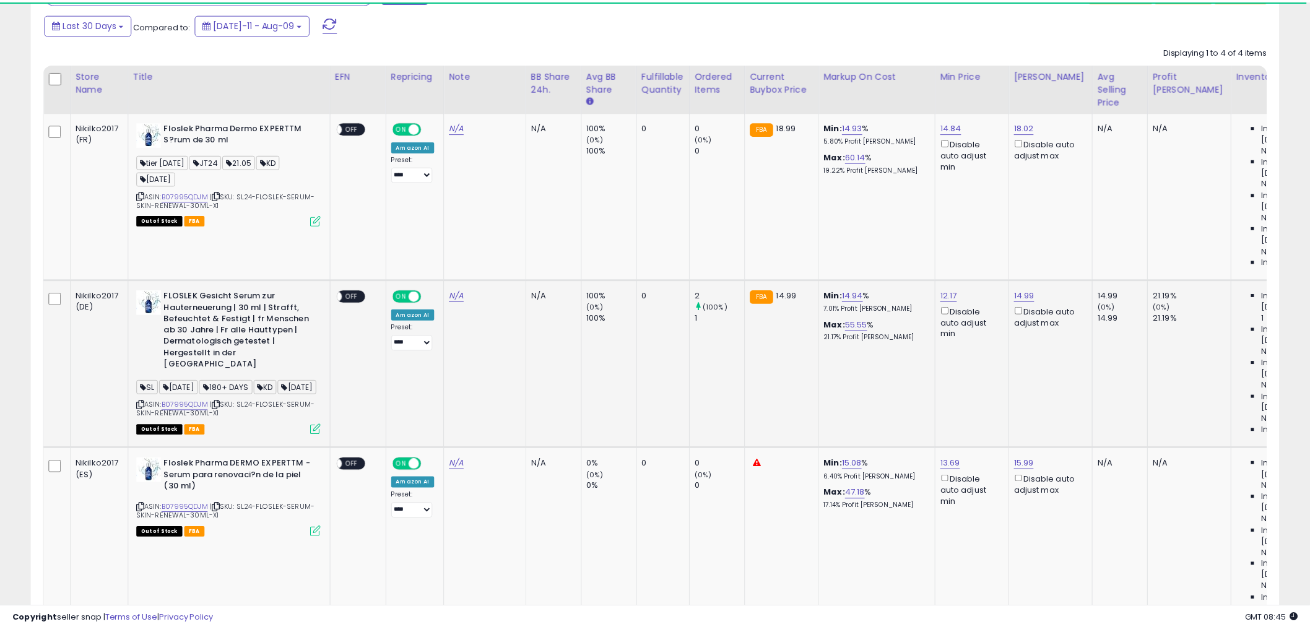
scroll to position [254, 731]
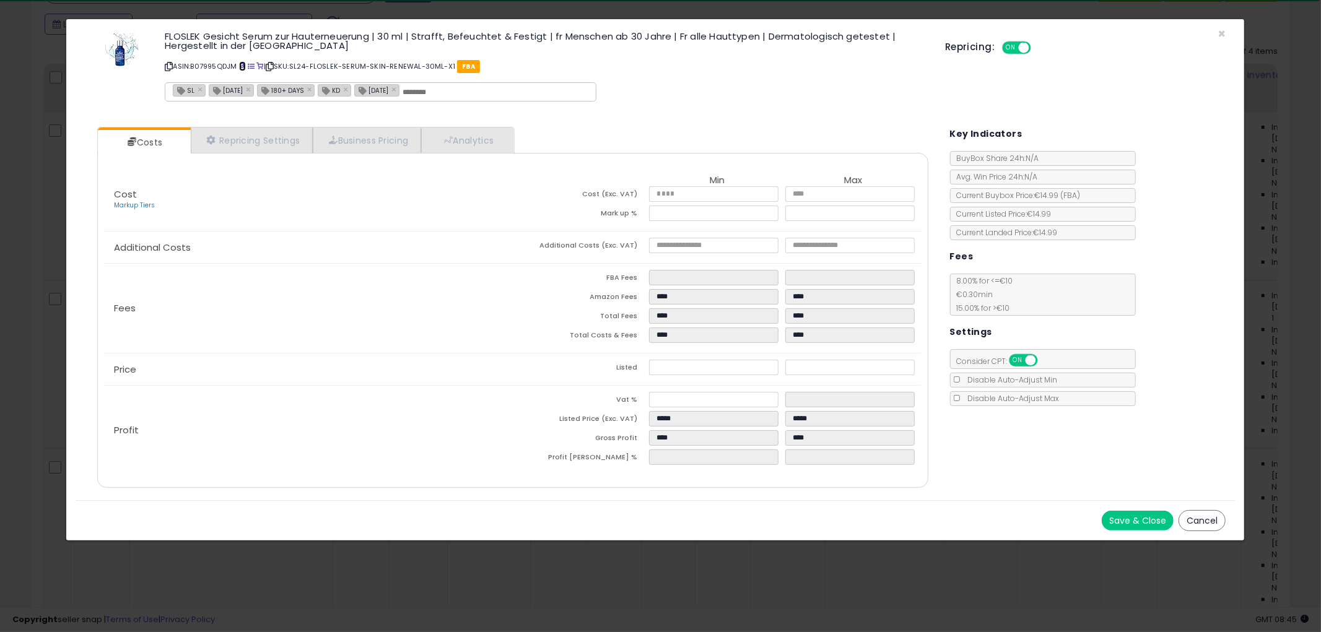
click at [243, 64] on span at bounding box center [242, 66] width 7 height 7
drag, startPoint x: 1223, startPoint y: 32, endPoint x: 1201, endPoint y: 36, distance: 22.0
click at [1222, 32] on span "×" at bounding box center [1221, 34] width 8 height 18
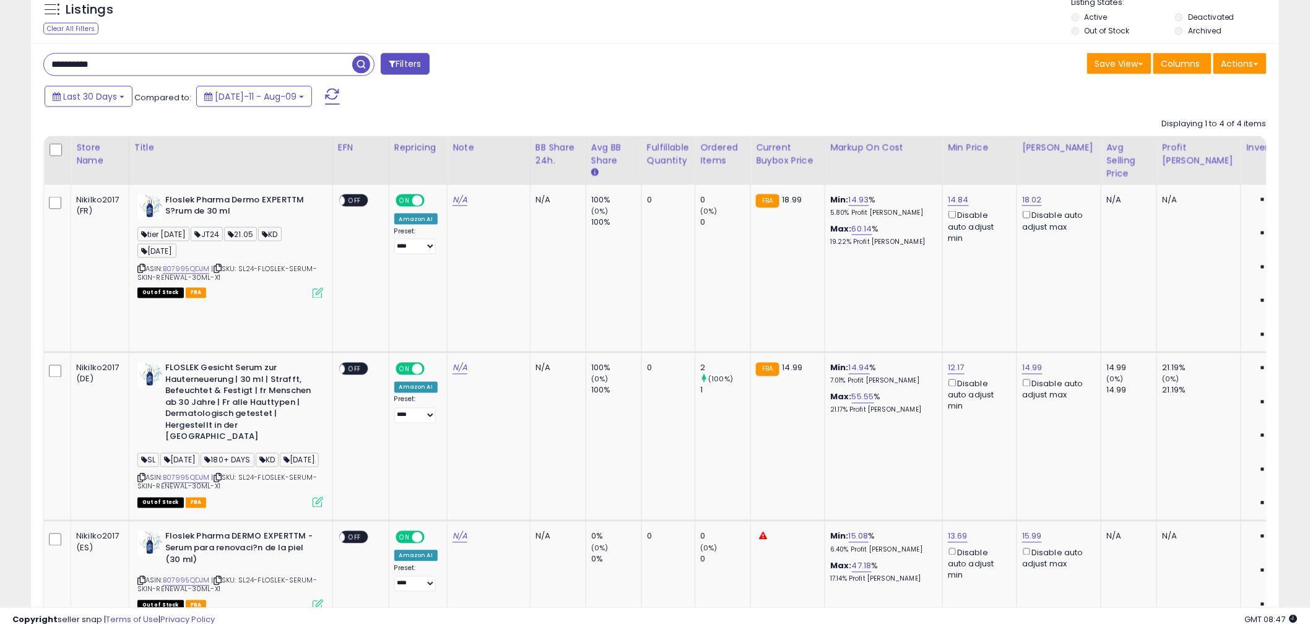
scroll to position [568, 0]
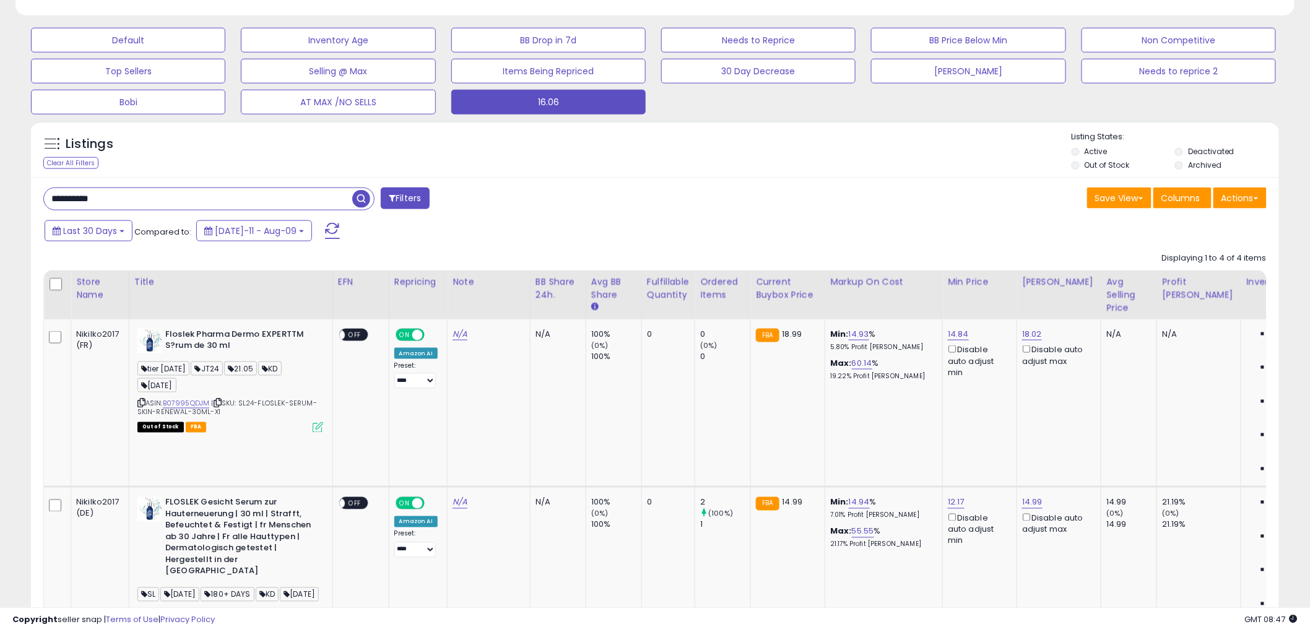
drag, startPoint x: 186, startPoint y: 194, endPoint x: 24, endPoint y: 200, distance: 163.0
click at [22, 201] on div "Listings Clear All Filters" at bounding box center [655, 587] width 1267 height 944
paste input "text"
click at [341, 175] on div "Listings Clear All Filters" at bounding box center [655, 149] width 1248 height 57
click at [366, 197] on span "button" at bounding box center [361, 199] width 18 height 18
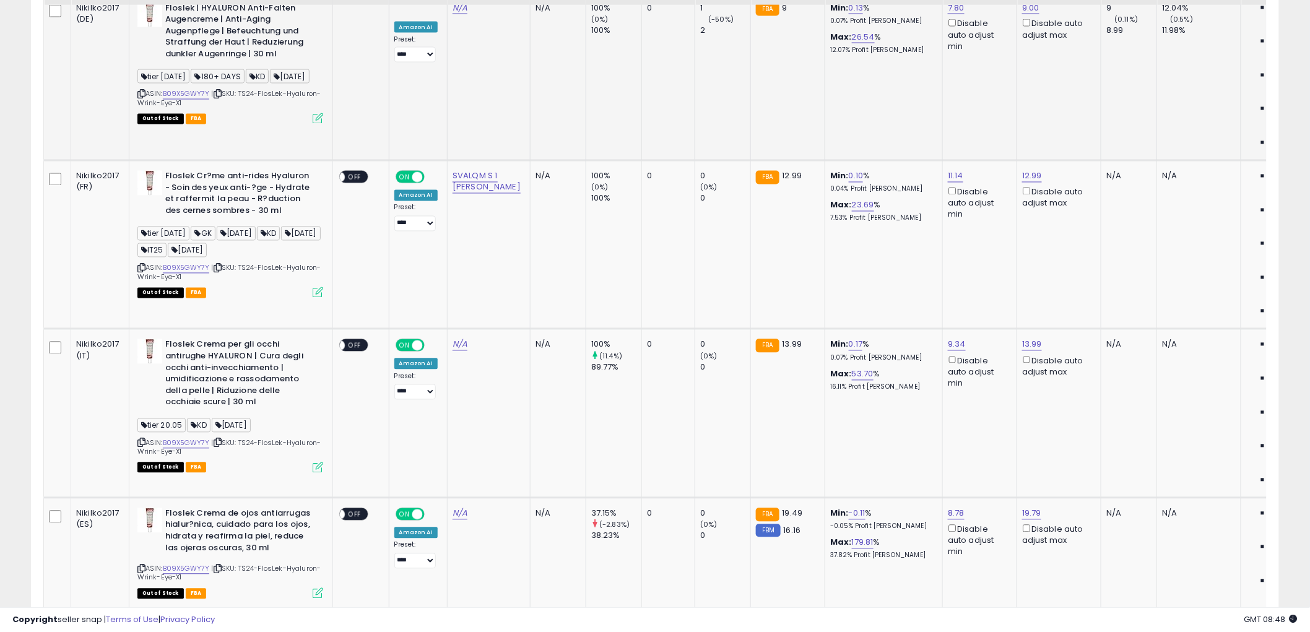
scroll to position [688, 0]
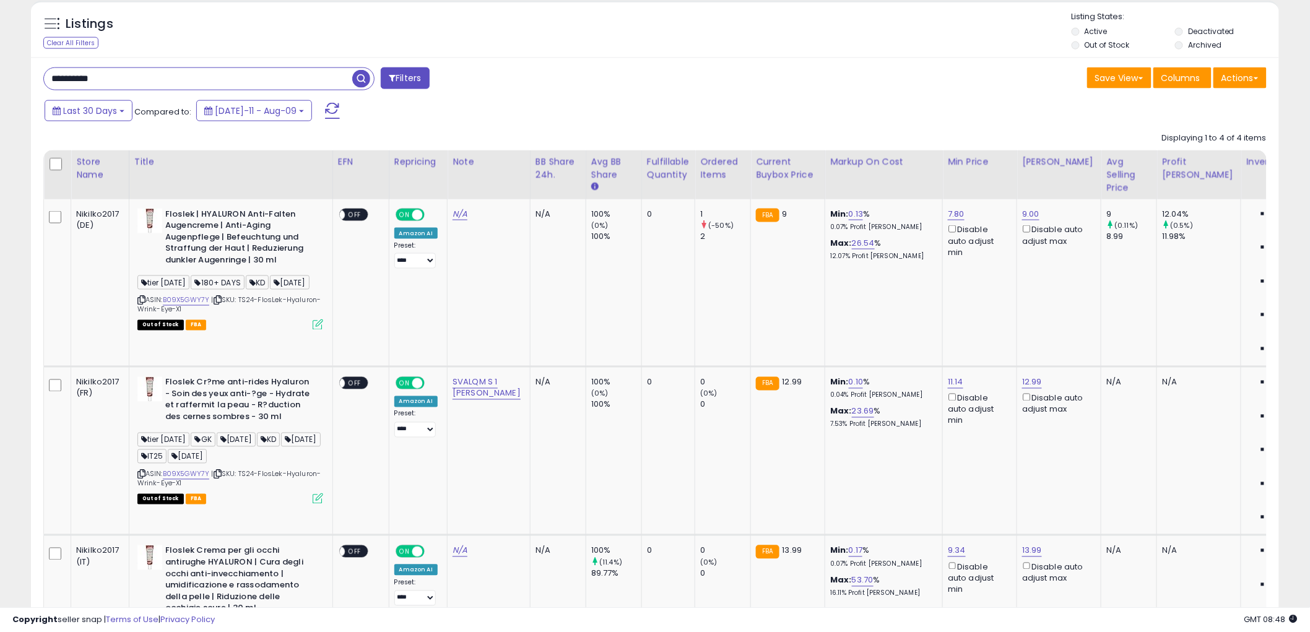
drag, startPoint x: 66, startPoint y: 82, endPoint x: 60, endPoint y: 79, distance: 6.4
click at [20, 83] on div "**********" at bounding box center [655, 151] width 1298 height 1573
paste input "text"
drag, startPoint x: 324, startPoint y: 57, endPoint x: 344, endPoint y: 72, distance: 25.1
click at [325, 57] on div "Listings Clear All Filters" at bounding box center [655, 29] width 1248 height 57
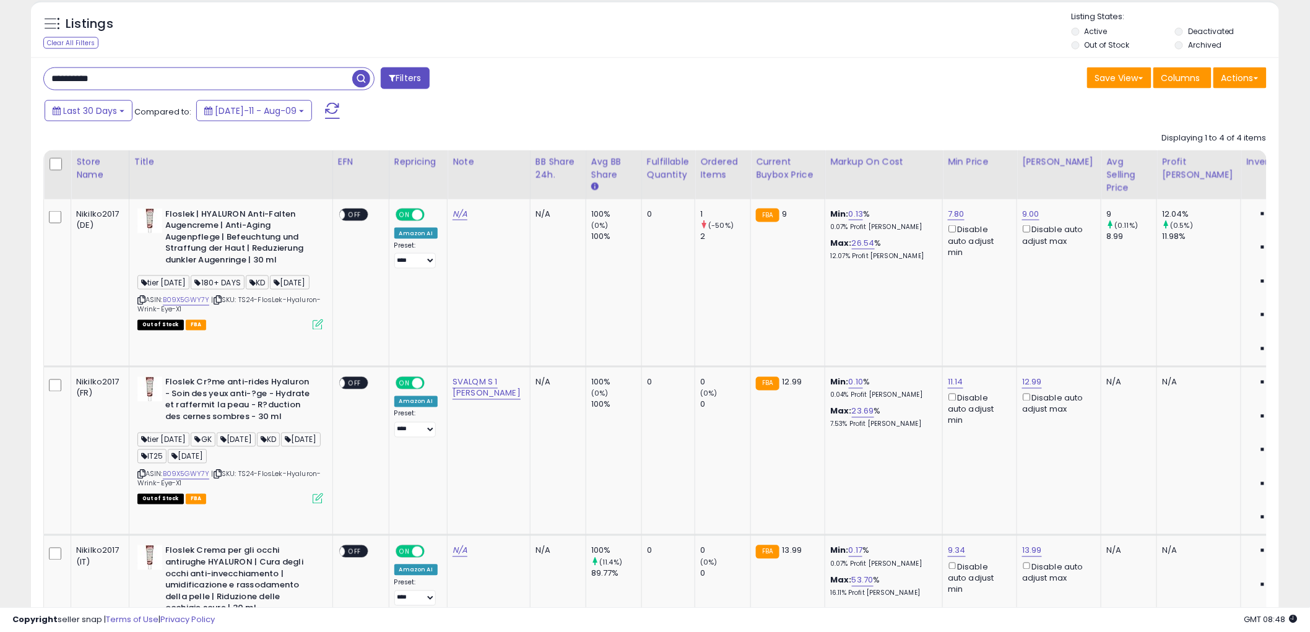
click at [350, 78] on input "**********" at bounding box center [198, 79] width 308 height 22
click at [357, 79] on span "button" at bounding box center [361, 79] width 18 height 18
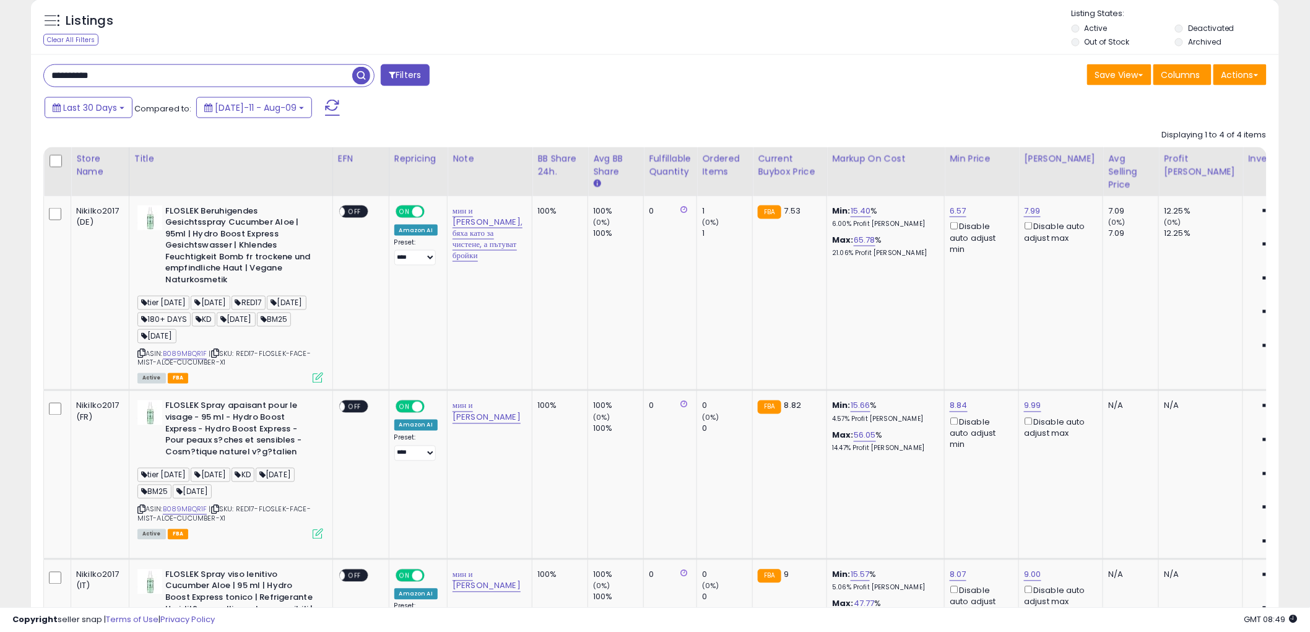
scroll to position [637, 0]
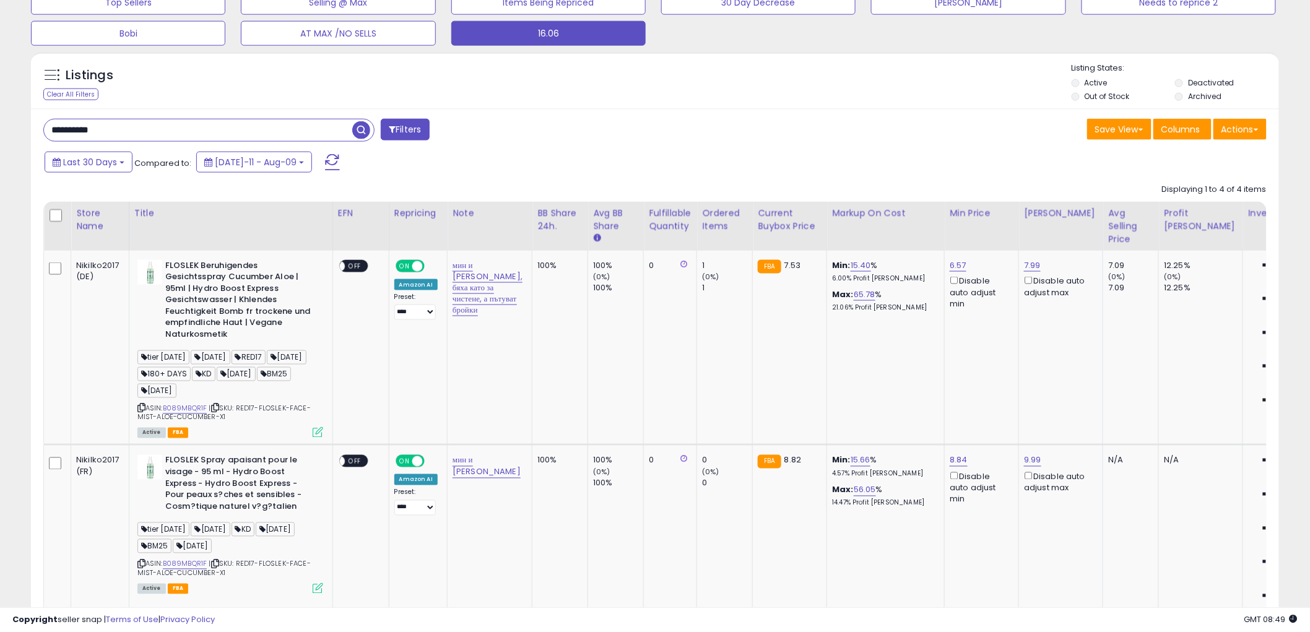
drag, startPoint x: 84, startPoint y: 128, endPoint x: 116, endPoint y: 126, distance: 32.3
click at [38, 129] on div "**********" at bounding box center [344, 131] width 621 height 25
paste input "text"
click at [322, 112] on div "**********" at bounding box center [655, 555] width 1248 height 892
click at [364, 130] on span "button" at bounding box center [361, 130] width 18 height 18
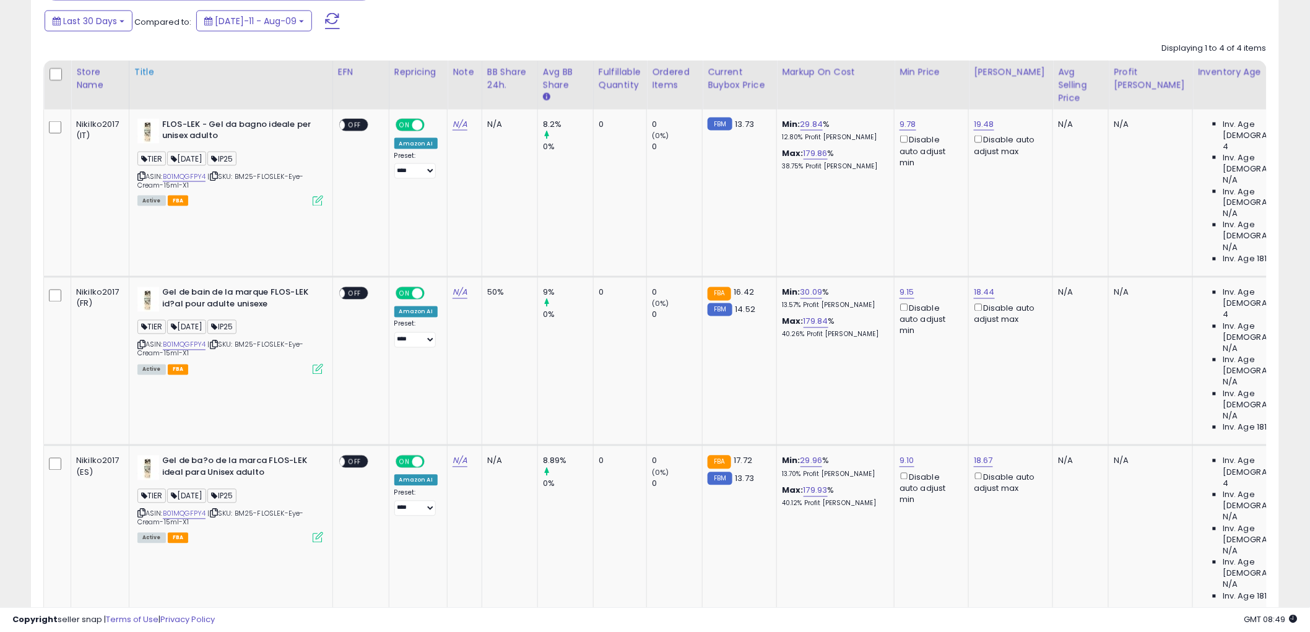
scroll to position [709, 0]
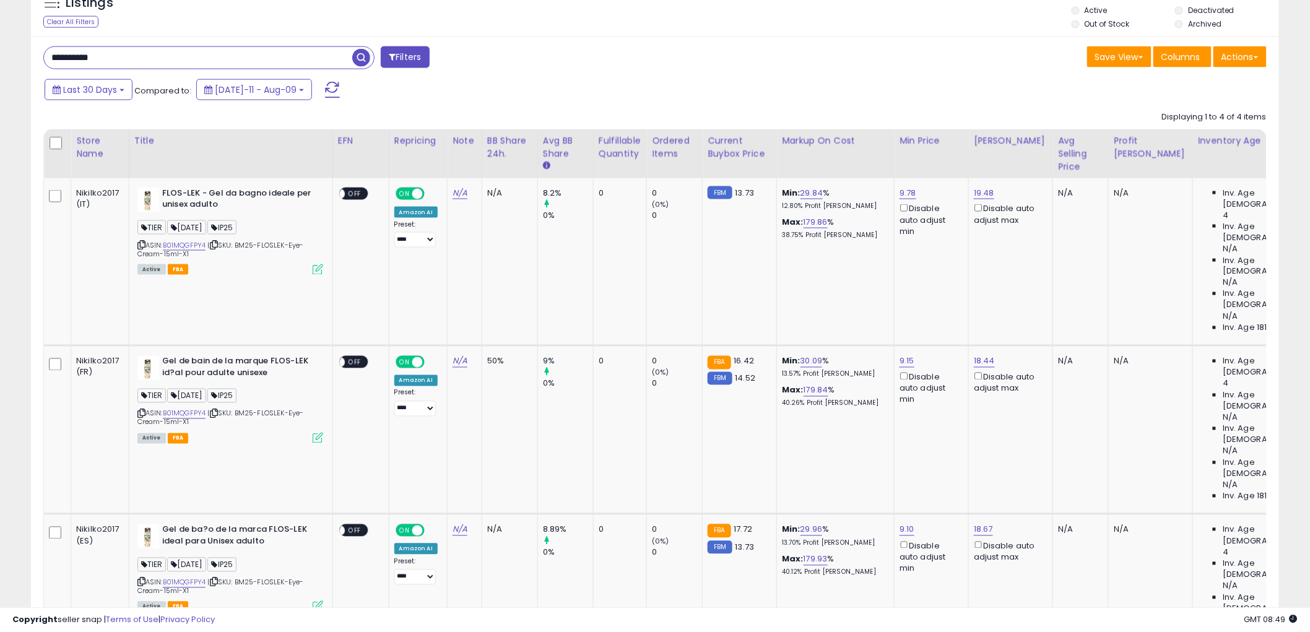
drag, startPoint x: 124, startPoint y: 63, endPoint x: 33, endPoint y: 61, distance: 91.0
click at [33, 61] on div "**********" at bounding box center [655, 469] width 1248 height 865
paste input "text"
click at [353, 54] on span "button" at bounding box center [361, 58] width 18 height 18
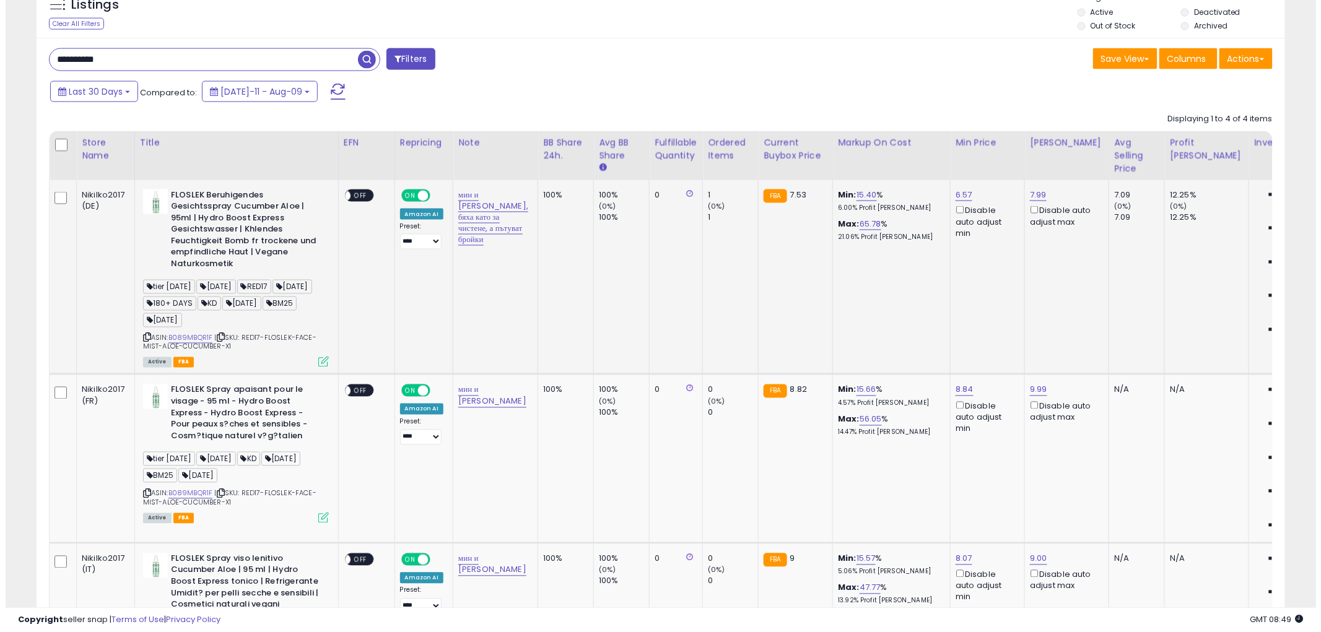
scroll to position [706, 0]
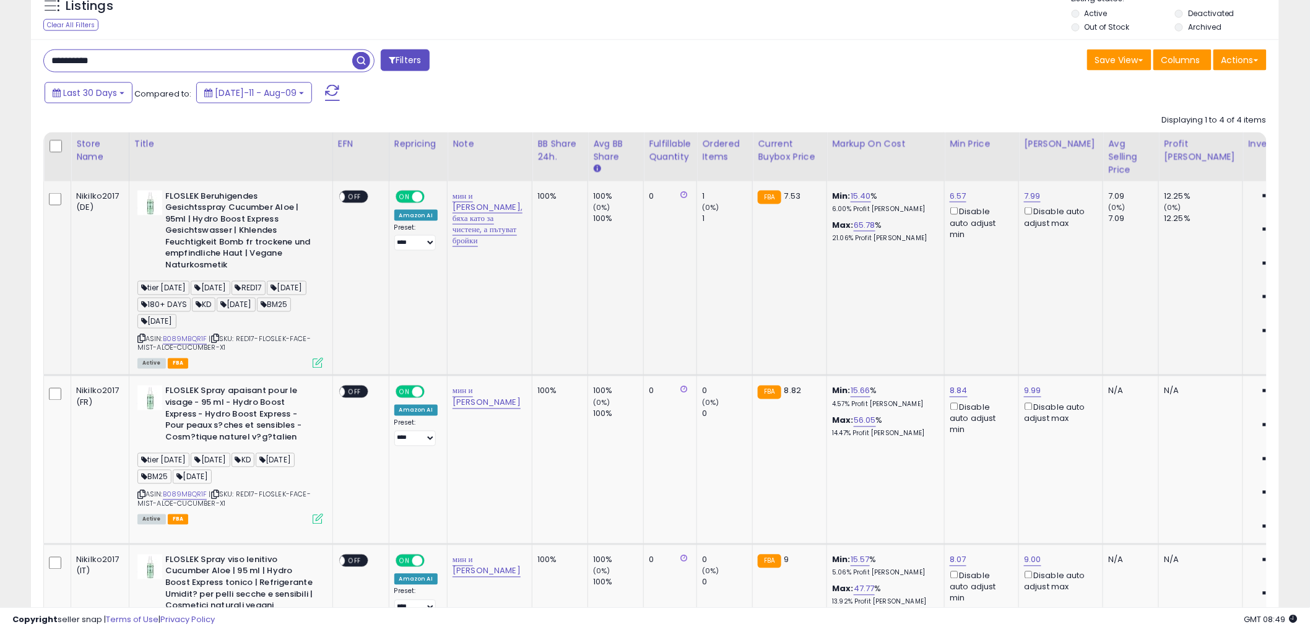
click at [313, 360] on icon at bounding box center [318, 363] width 11 height 11
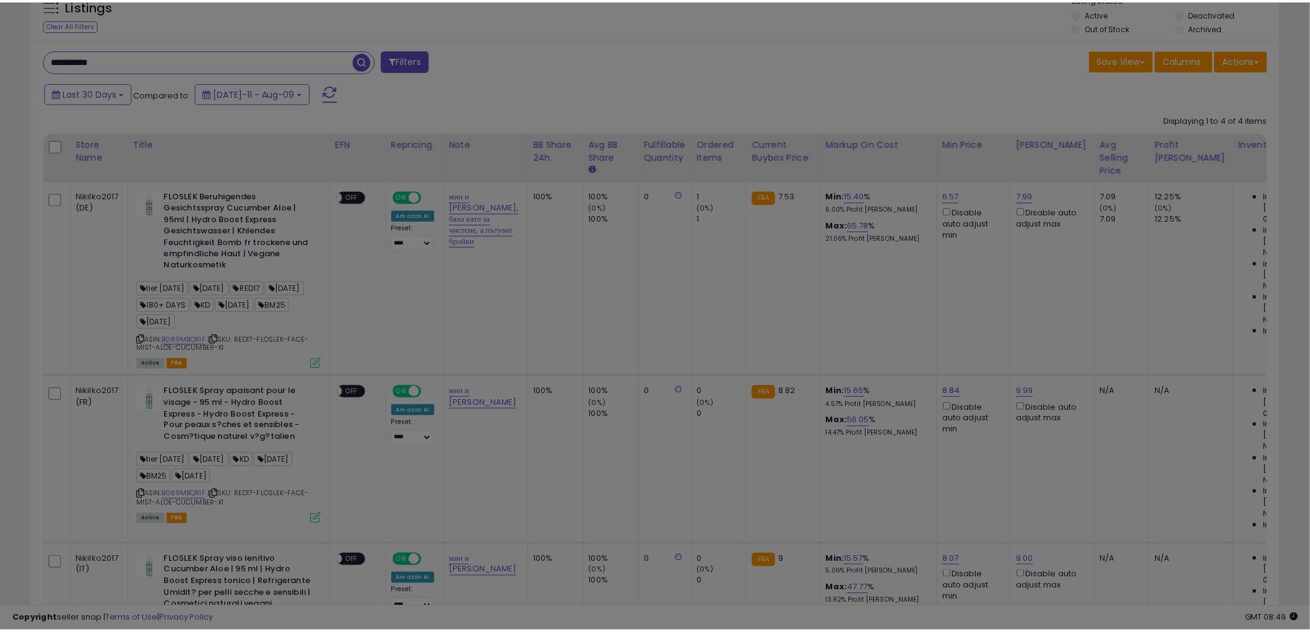
scroll to position [254, 731]
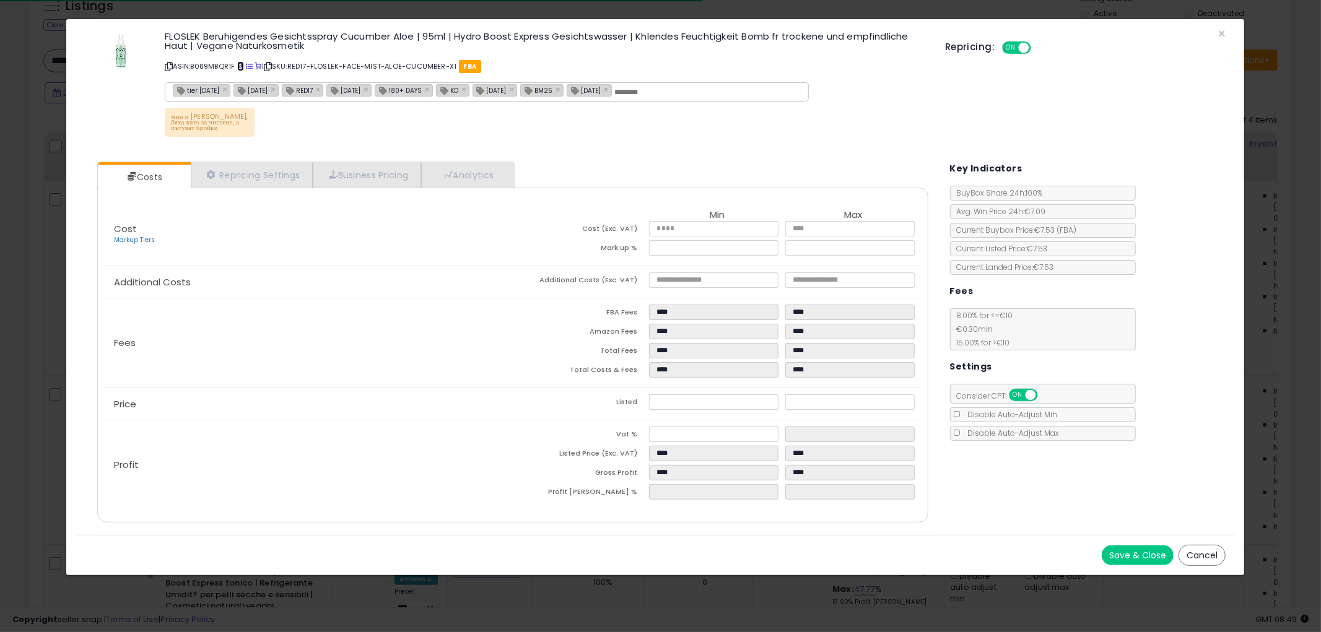
click at [240, 64] on span at bounding box center [240, 66] width 7 height 7
click at [1222, 32] on span "×" at bounding box center [1221, 34] width 8 height 18
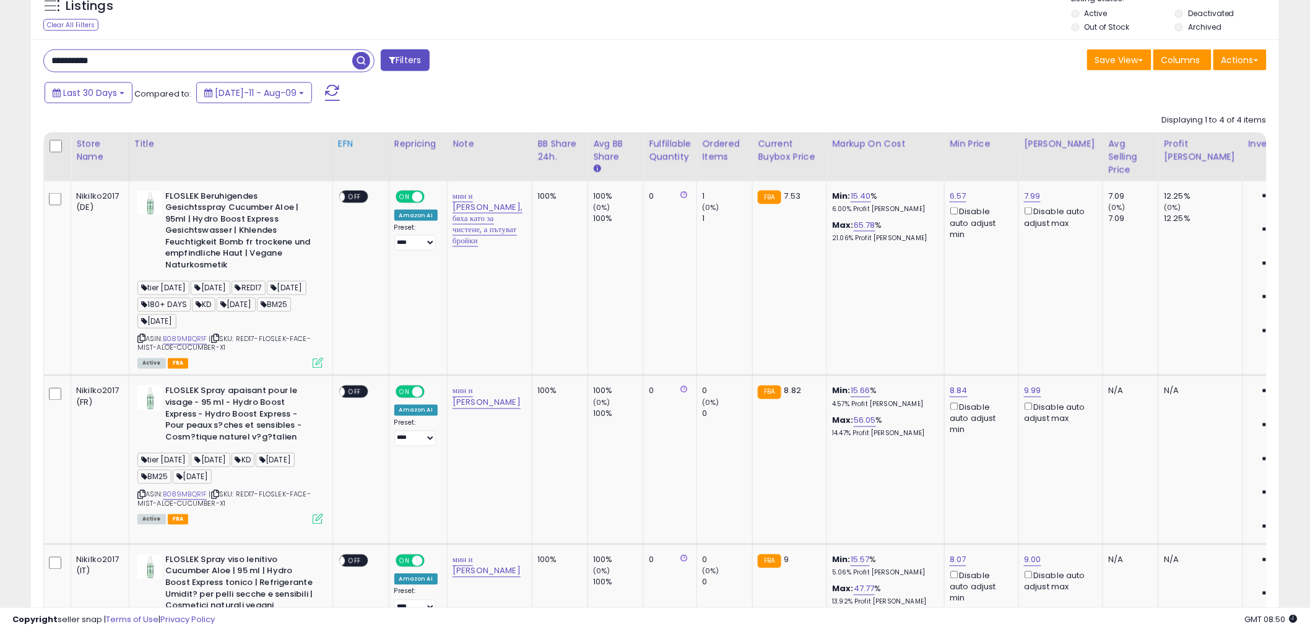
scroll to position [618964, 618492]
drag, startPoint x: 118, startPoint y: 54, endPoint x: 59, endPoint y: 53, distance: 59.4
click at [0, 54] on div "**********" at bounding box center [655, 156] width 1310 height 1644
paste input "text"
click at [352, 62] on input "**********" at bounding box center [198, 61] width 308 height 22
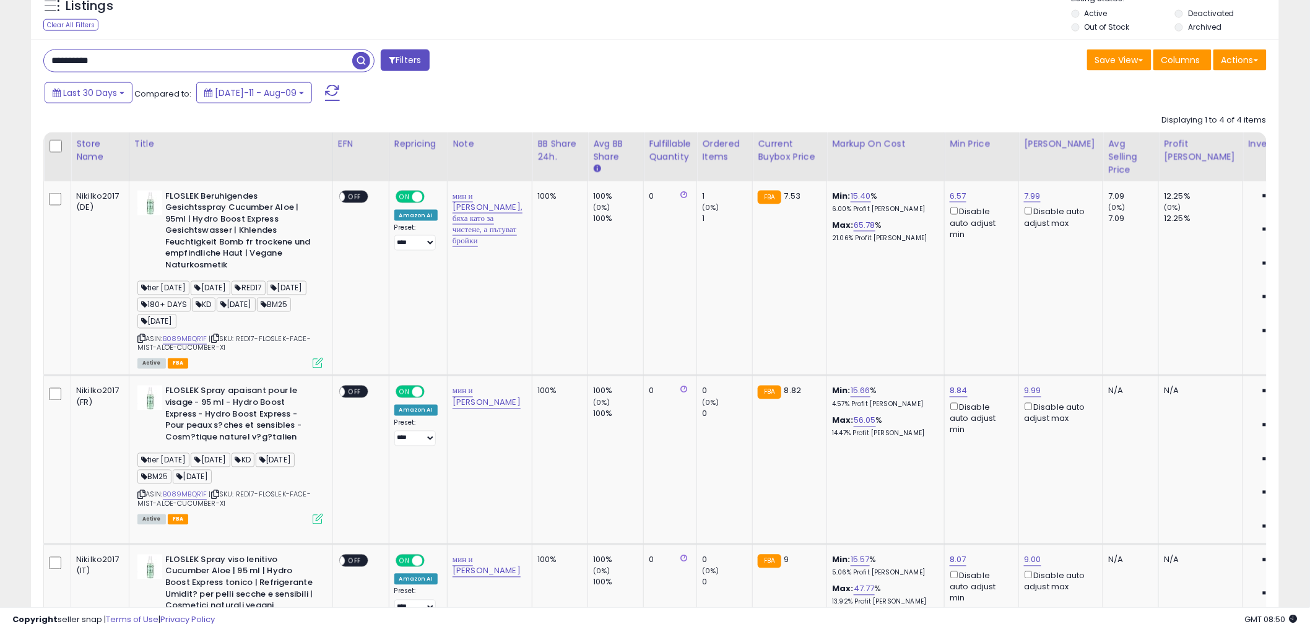
click at [362, 64] on span "button" at bounding box center [361, 61] width 18 height 18
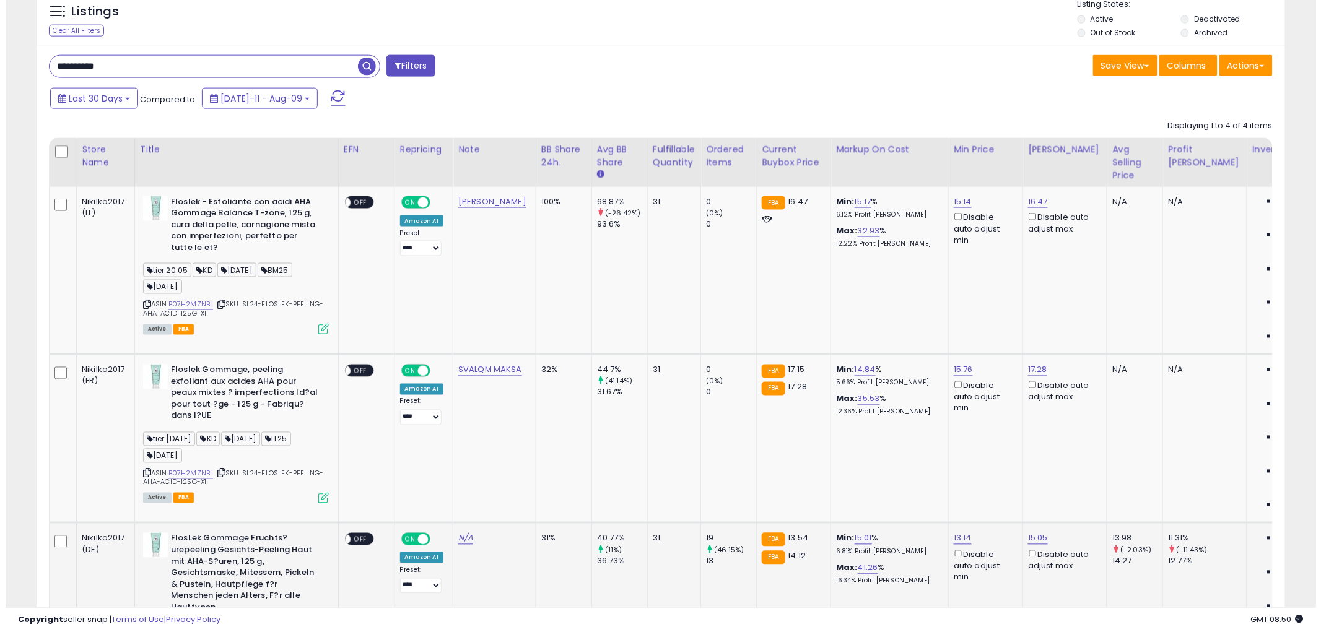
scroll to position [843, 0]
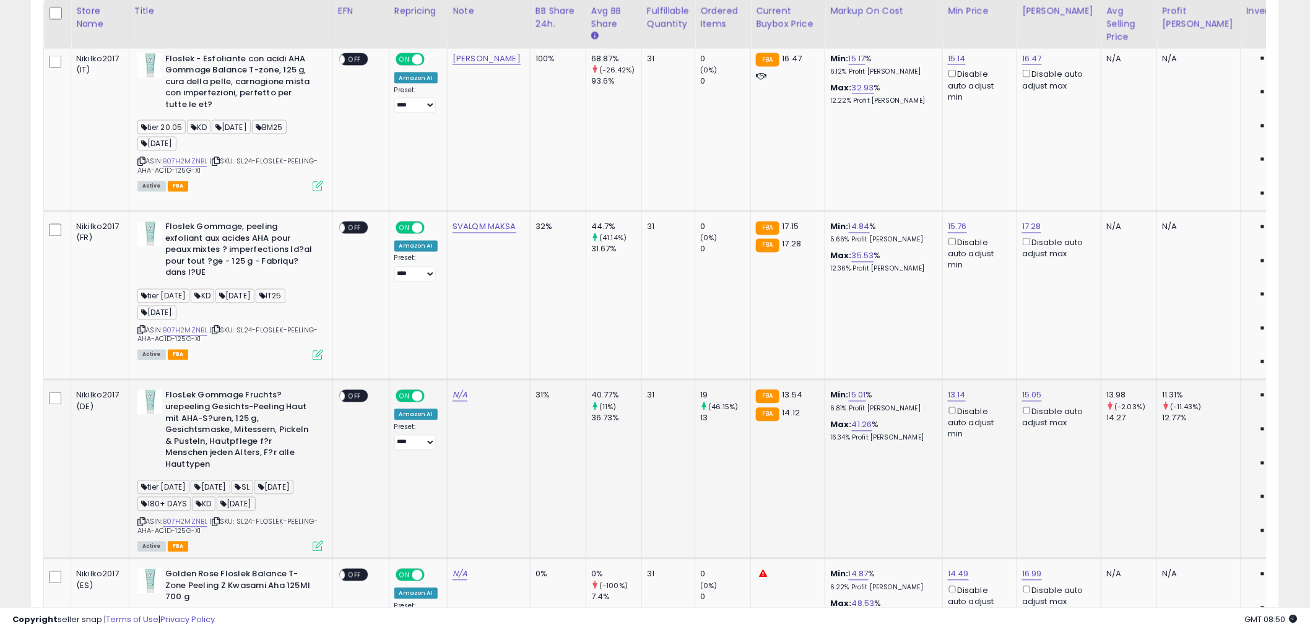
click at [316, 541] on icon at bounding box center [318, 546] width 11 height 11
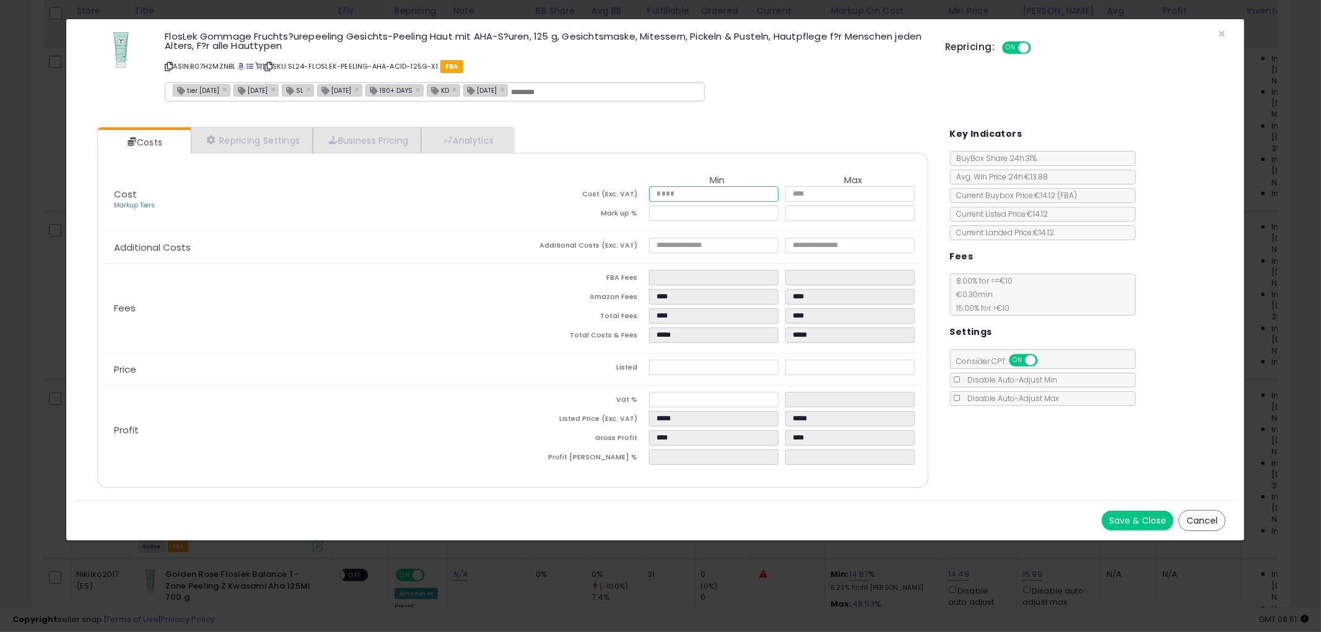
drag, startPoint x: 684, startPoint y: 197, endPoint x: 630, endPoint y: 196, distance: 53.9
click at [634, 196] on tr "Cost (Exc. VAT) **** ****" at bounding box center [717, 195] width 409 height 19
click at [474, 271] on div "Fees FBA Fees **** **** Amazon Fees **** **** Total Fees **** **** Total Costs …" at bounding box center [512, 308] width 817 height 89
click at [243, 66] on span at bounding box center [241, 66] width 7 height 7
drag, startPoint x: 705, startPoint y: 366, endPoint x: 606, endPoint y: 365, distance: 99.1
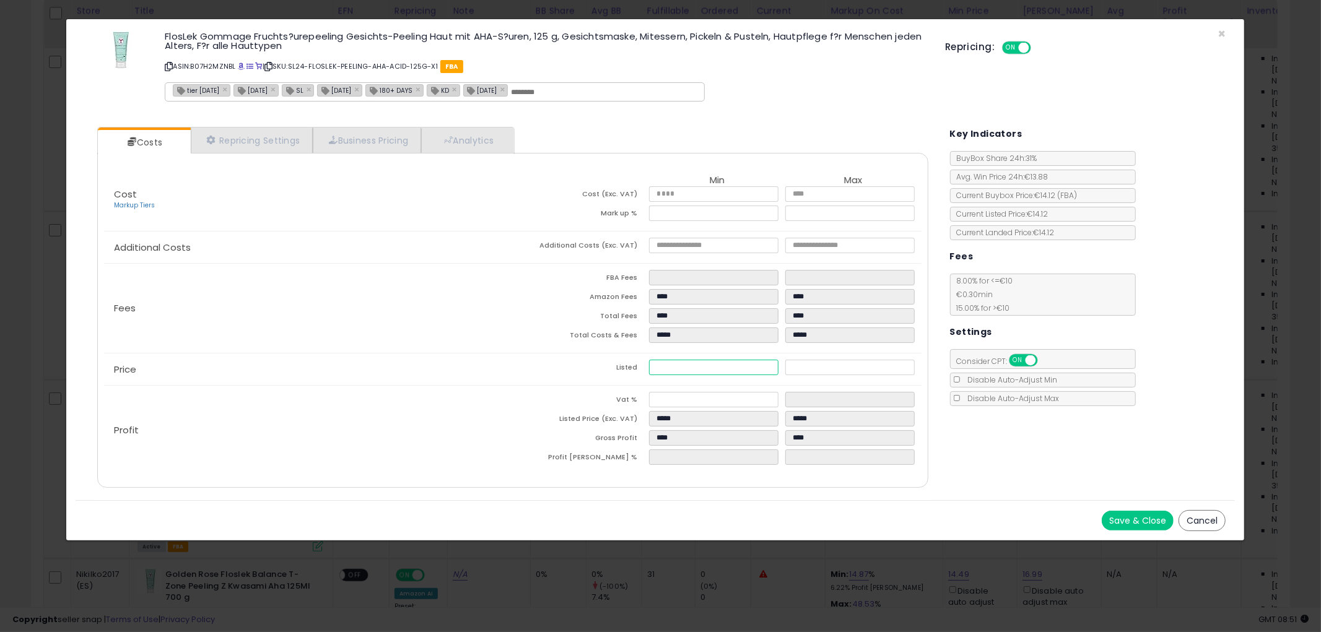
click at [606, 365] on tr "Listed ***** *****" at bounding box center [717, 369] width 409 height 19
click at [525, 338] on td "Total Costs & Fees" at bounding box center [581, 337] width 136 height 19
click at [1222, 30] on span "×" at bounding box center [1221, 34] width 8 height 18
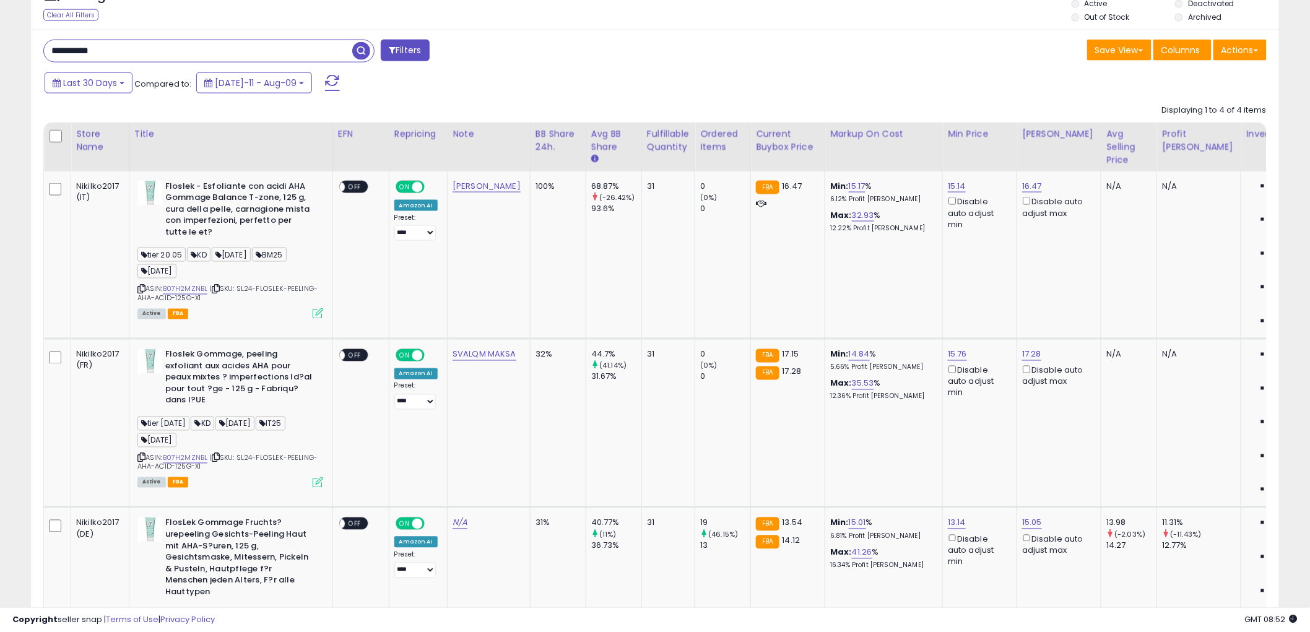
scroll to position [499, 0]
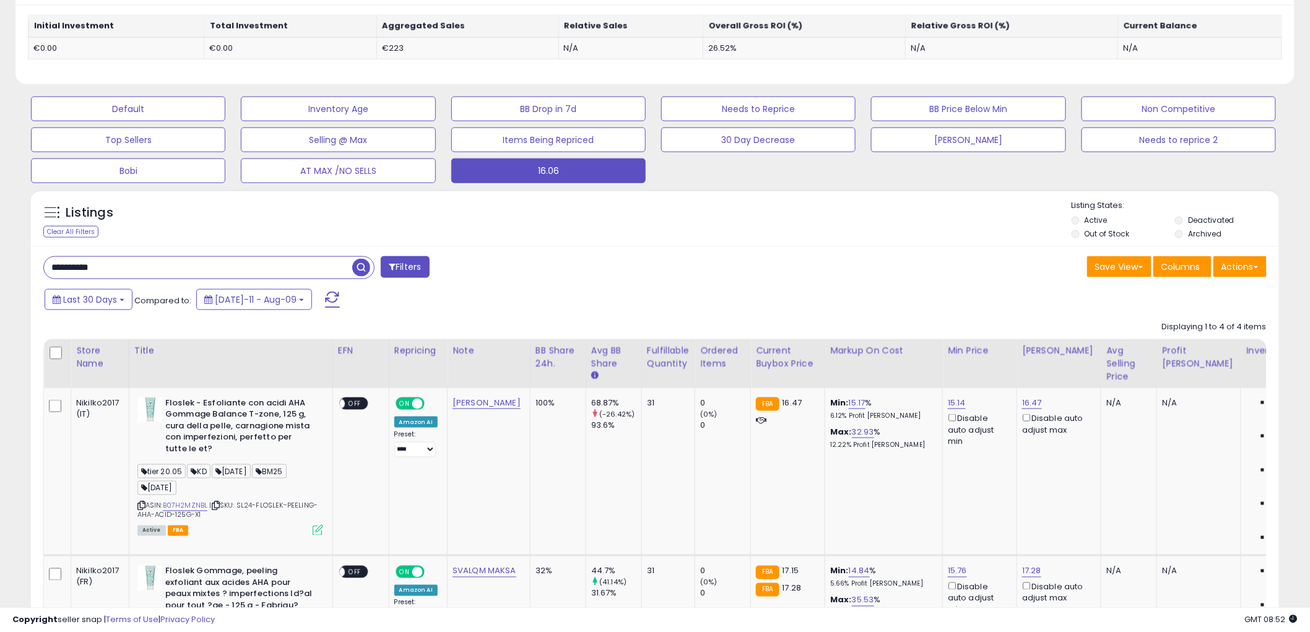
drag, startPoint x: 126, startPoint y: 268, endPoint x: 22, endPoint y: 266, distance: 104.0
click at [19, 267] on div "**********" at bounding box center [655, 346] width 1298 height 1584
paste input "text"
drag, startPoint x: 360, startPoint y: 263, endPoint x: 374, endPoint y: 271, distance: 15.8
click at [360, 265] on span "button" at bounding box center [361, 268] width 18 height 18
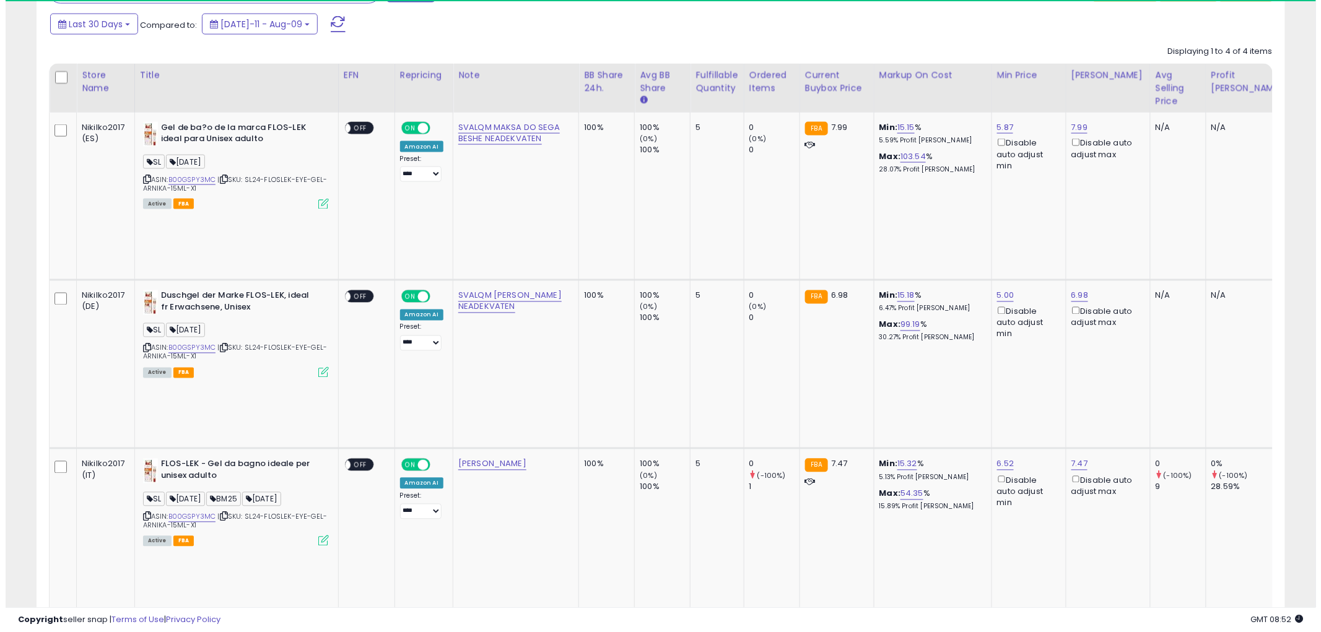
scroll to position [254, 724]
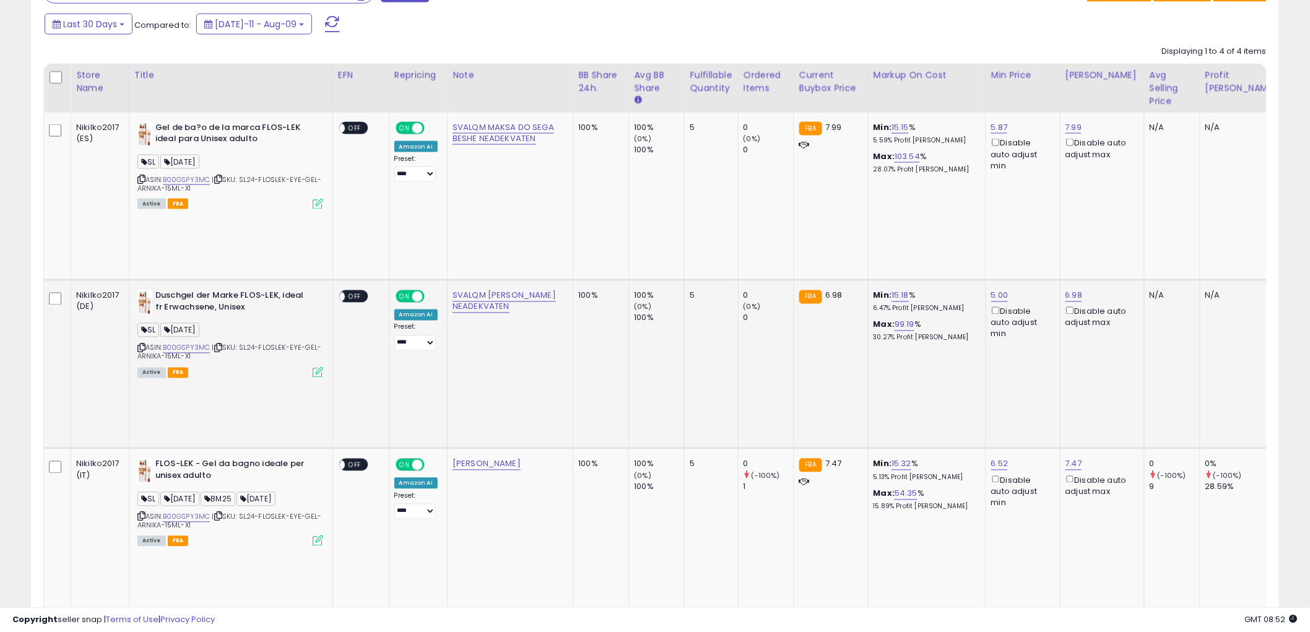
click at [317, 367] on icon at bounding box center [318, 372] width 11 height 11
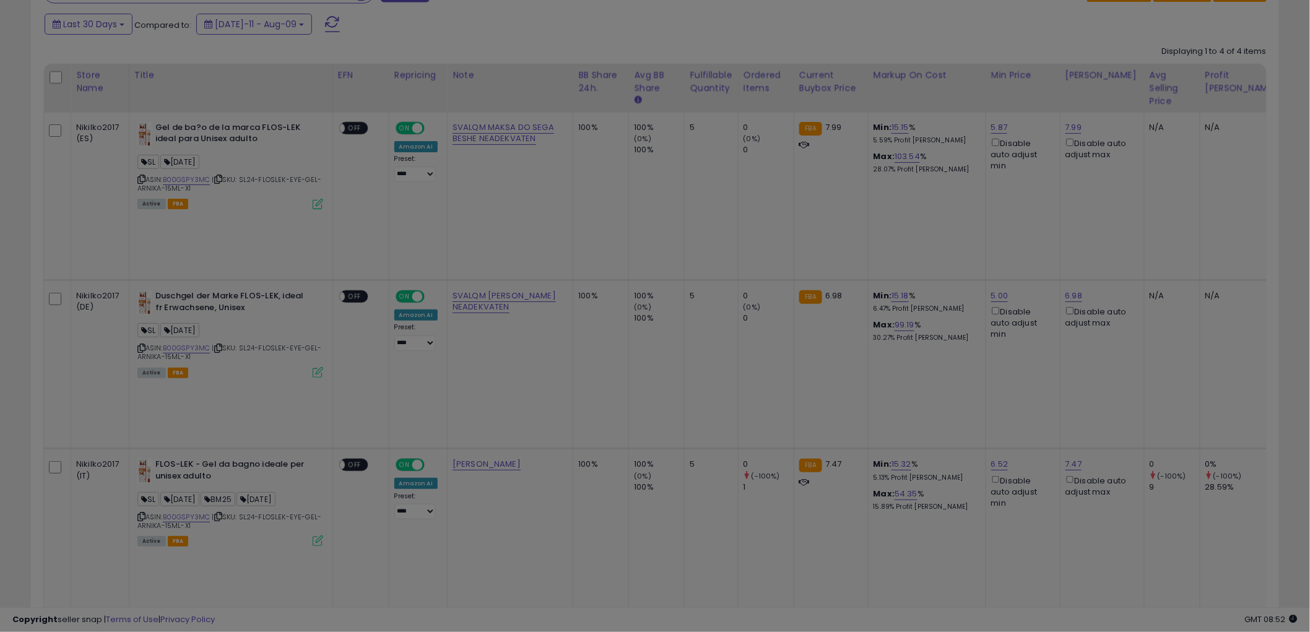
scroll to position [254, 731]
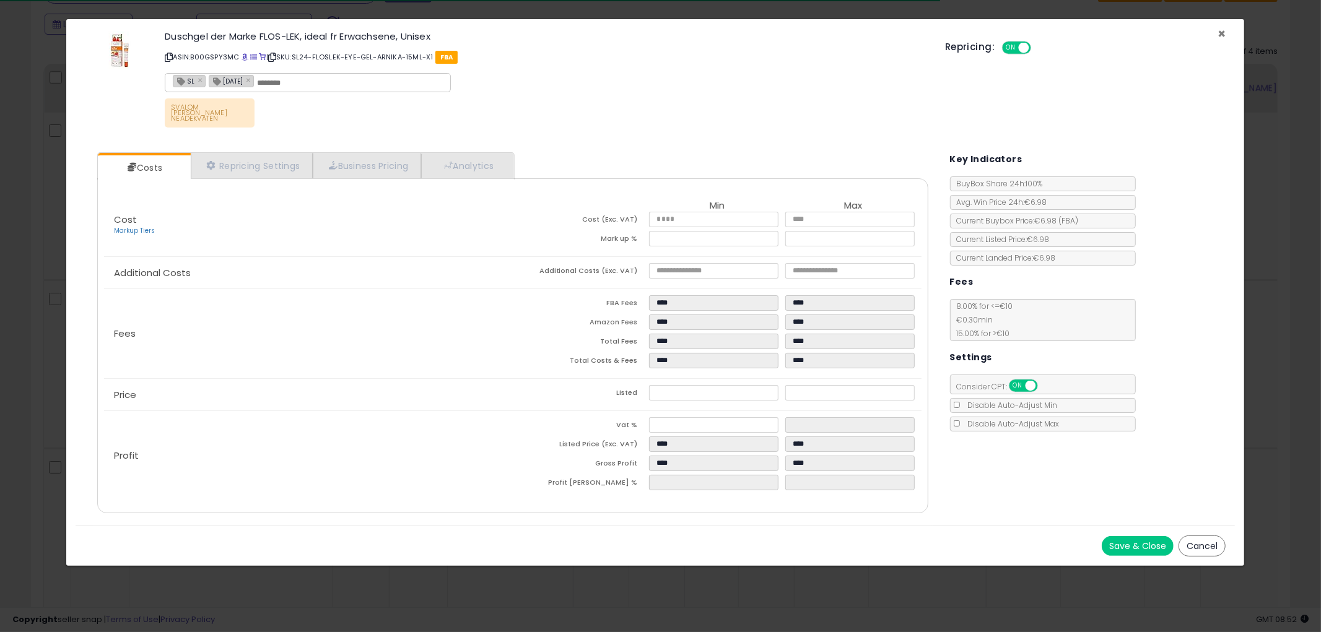
click at [1221, 33] on span "×" at bounding box center [1221, 34] width 8 height 18
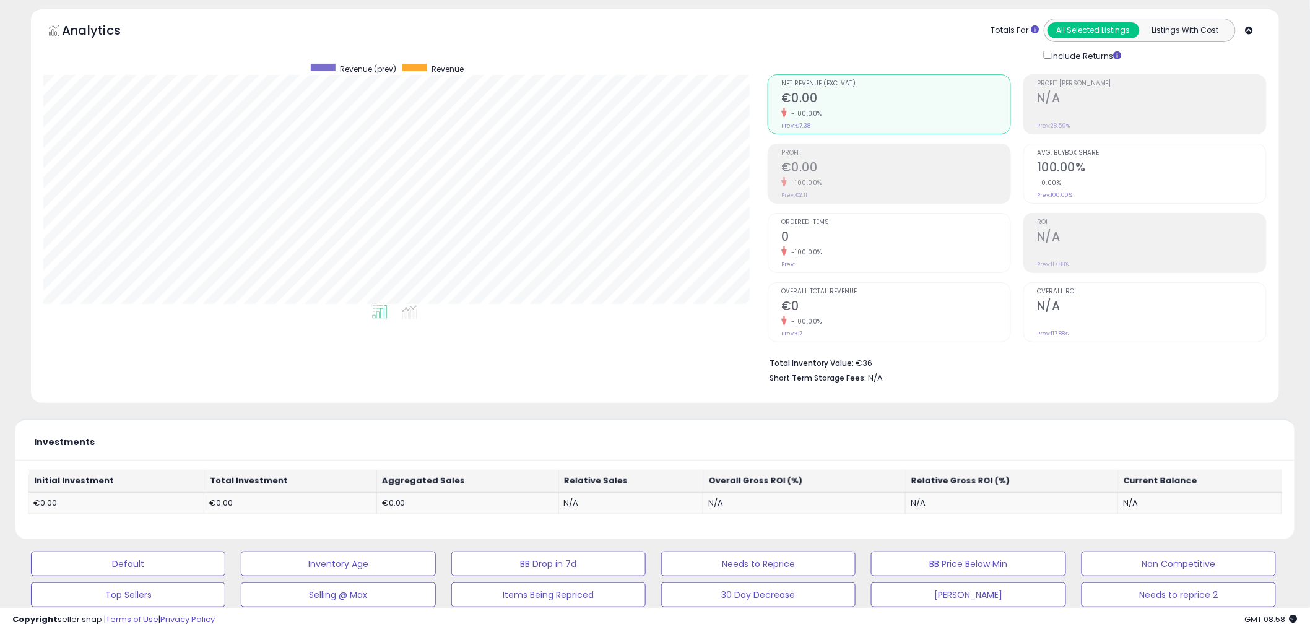
scroll to position [0, 0]
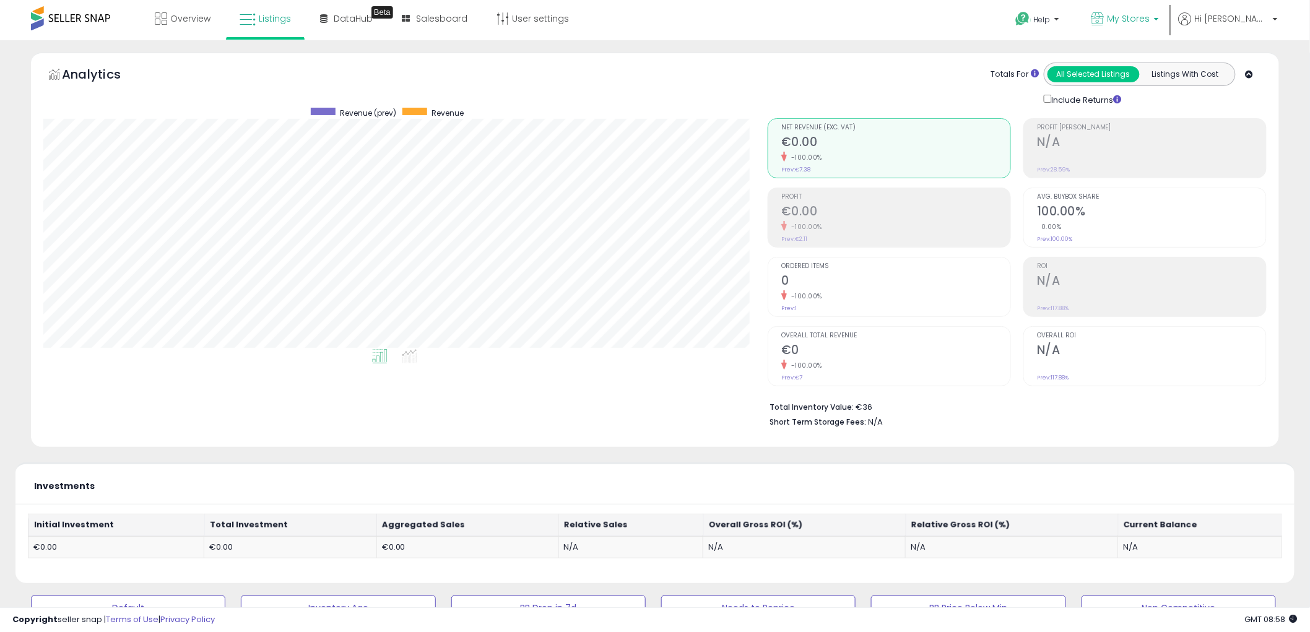
click at [1151, 17] on span "My Stores" at bounding box center [1129, 18] width 43 height 12
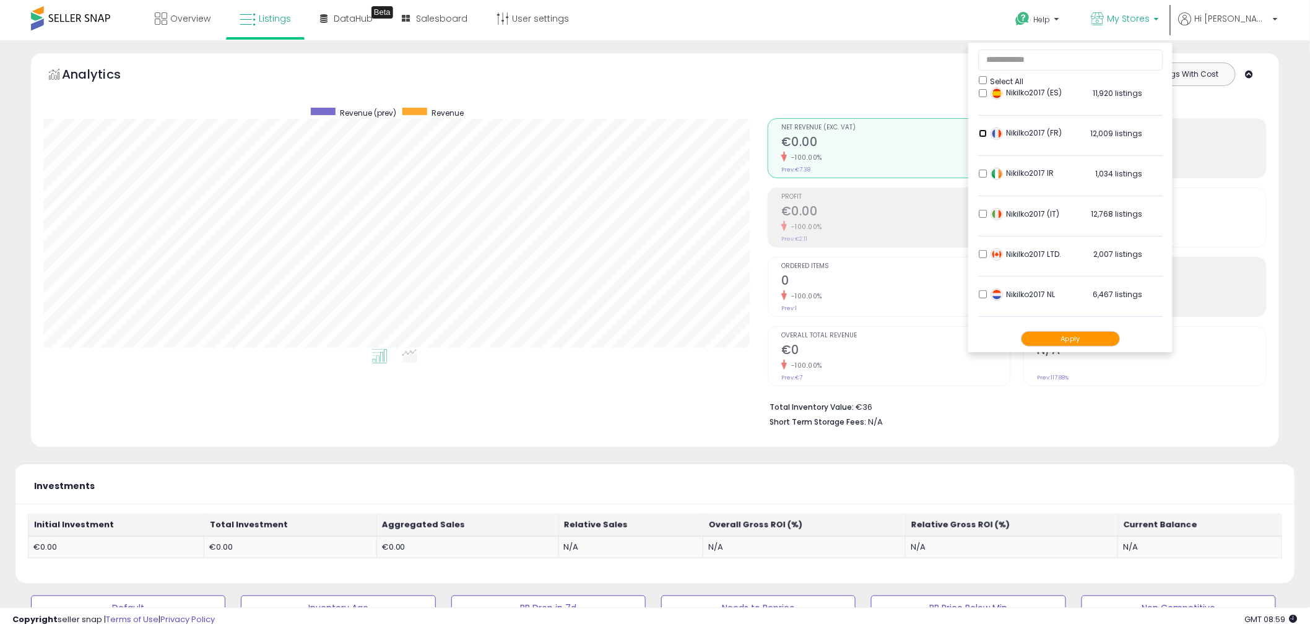
scroll to position [137, 0]
click at [1097, 343] on button "Apply" at bounding box center [1070, 338] width 99 height 15
